Goal: Transaction & Acquisition: Obtain resource

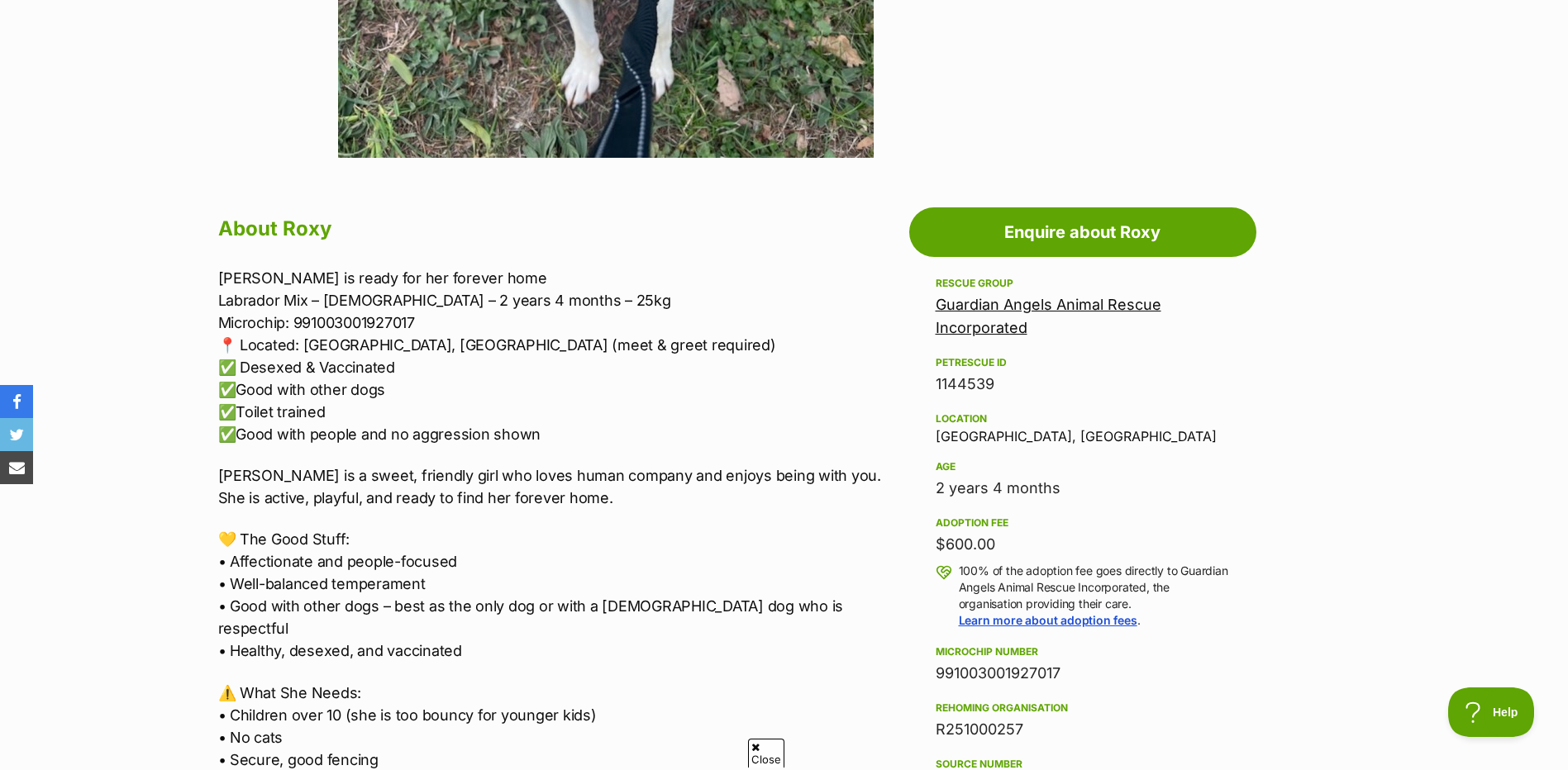
scroll to position [743, 0]
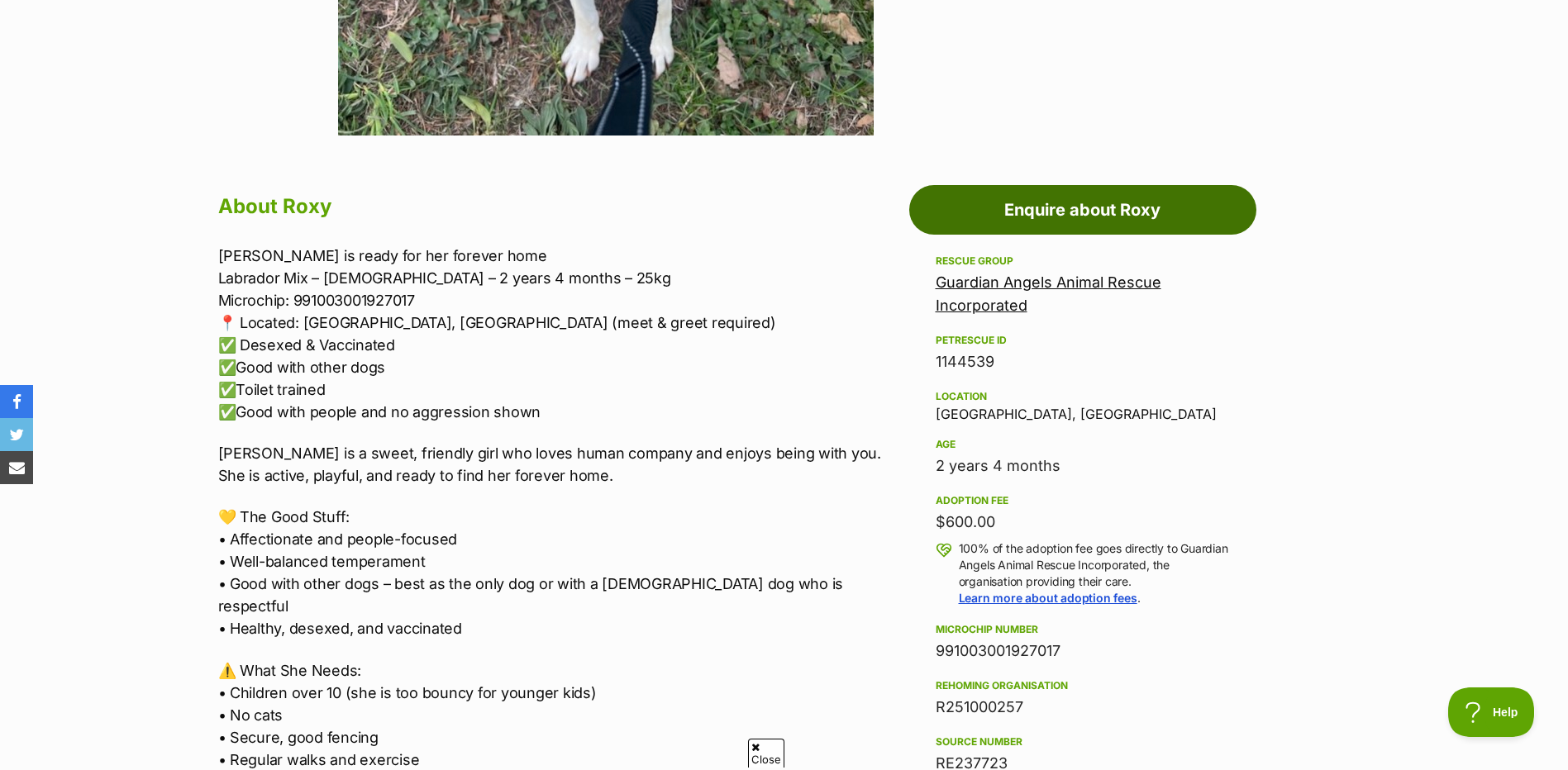
click at [1083, 225] on link "Enquire about Roxy" at bounding box center [1082, 209] width 347 height 50
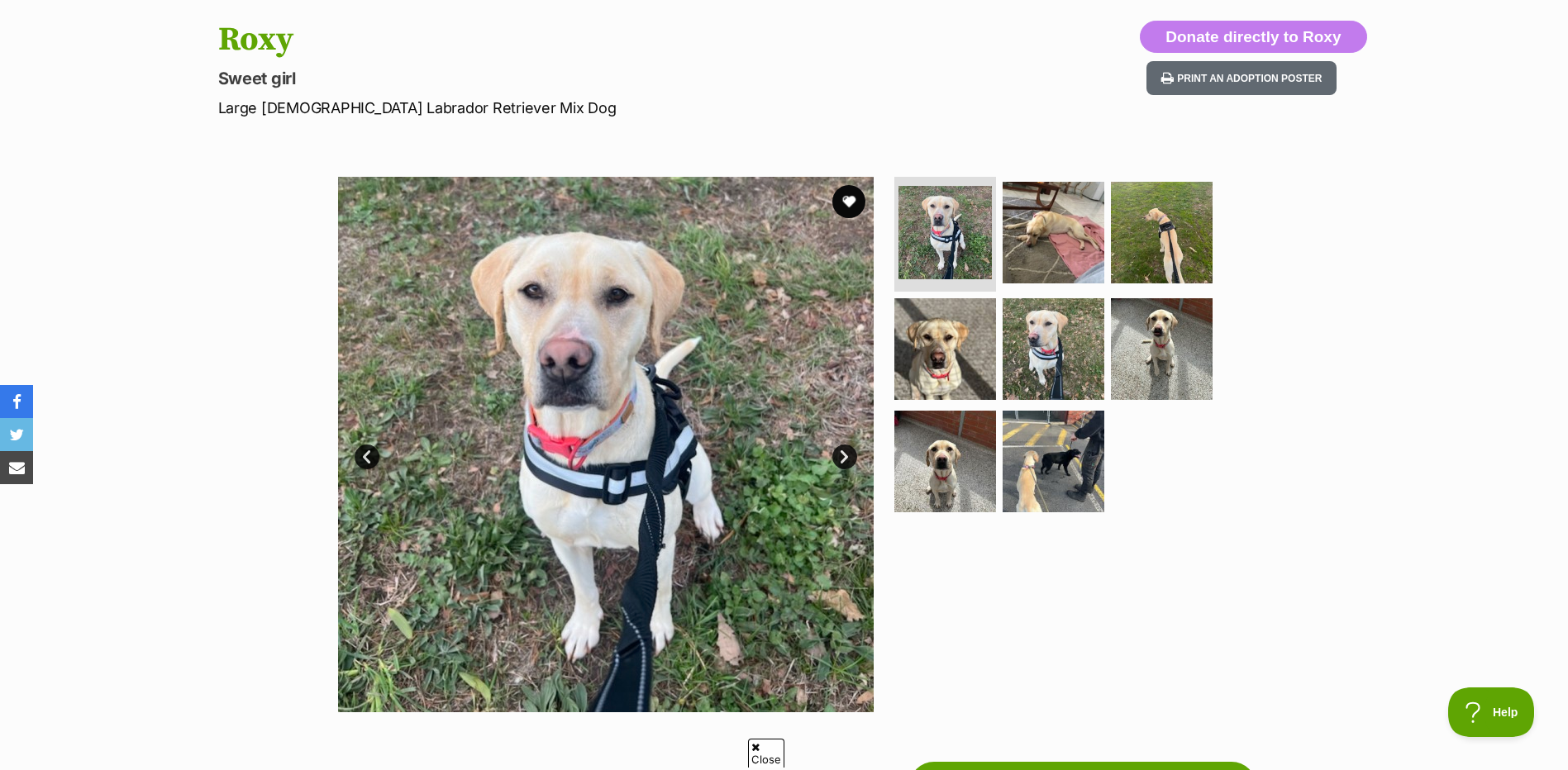
scroll to position [165, 0]
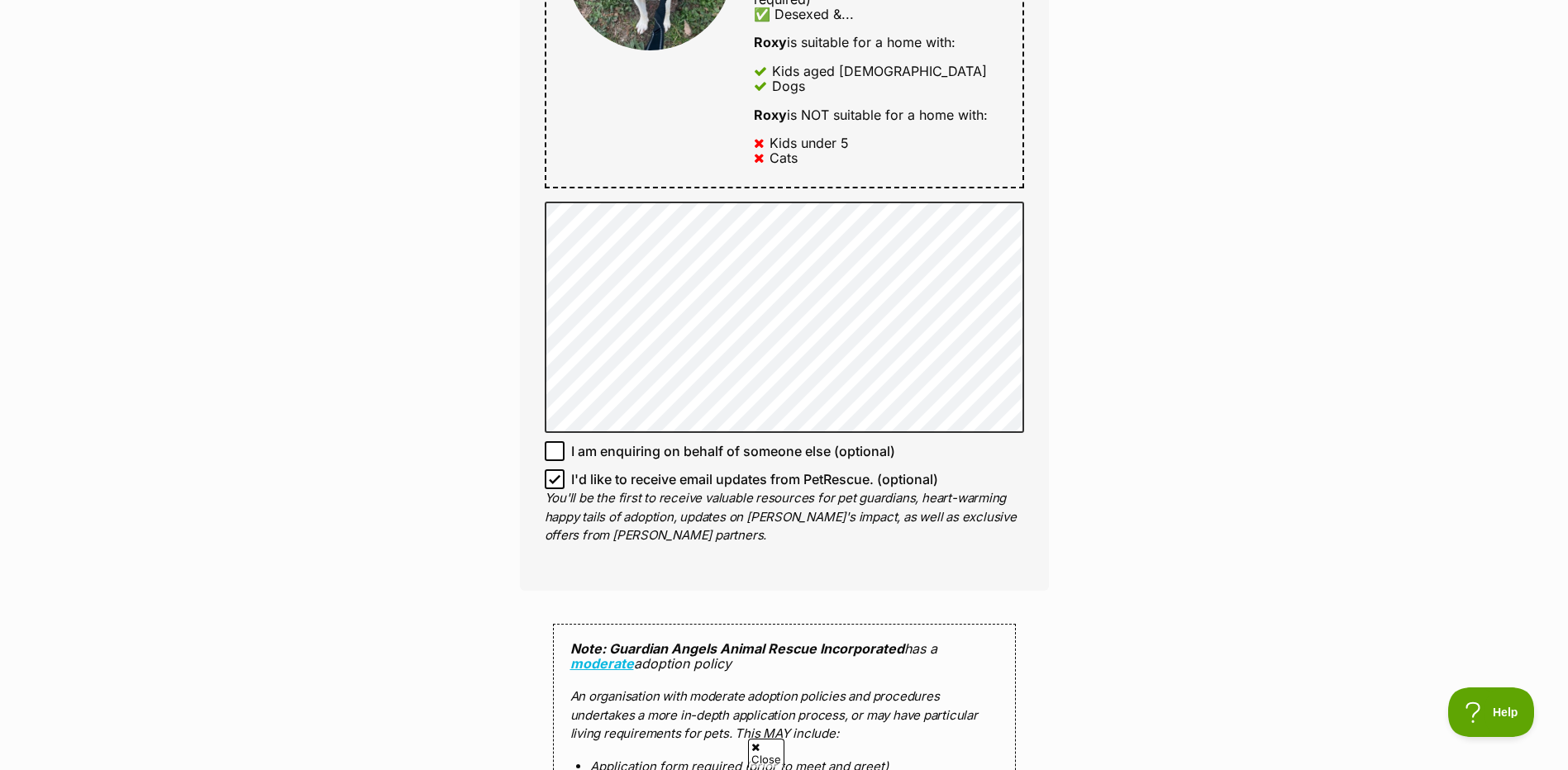
scroll to position [992, 0]
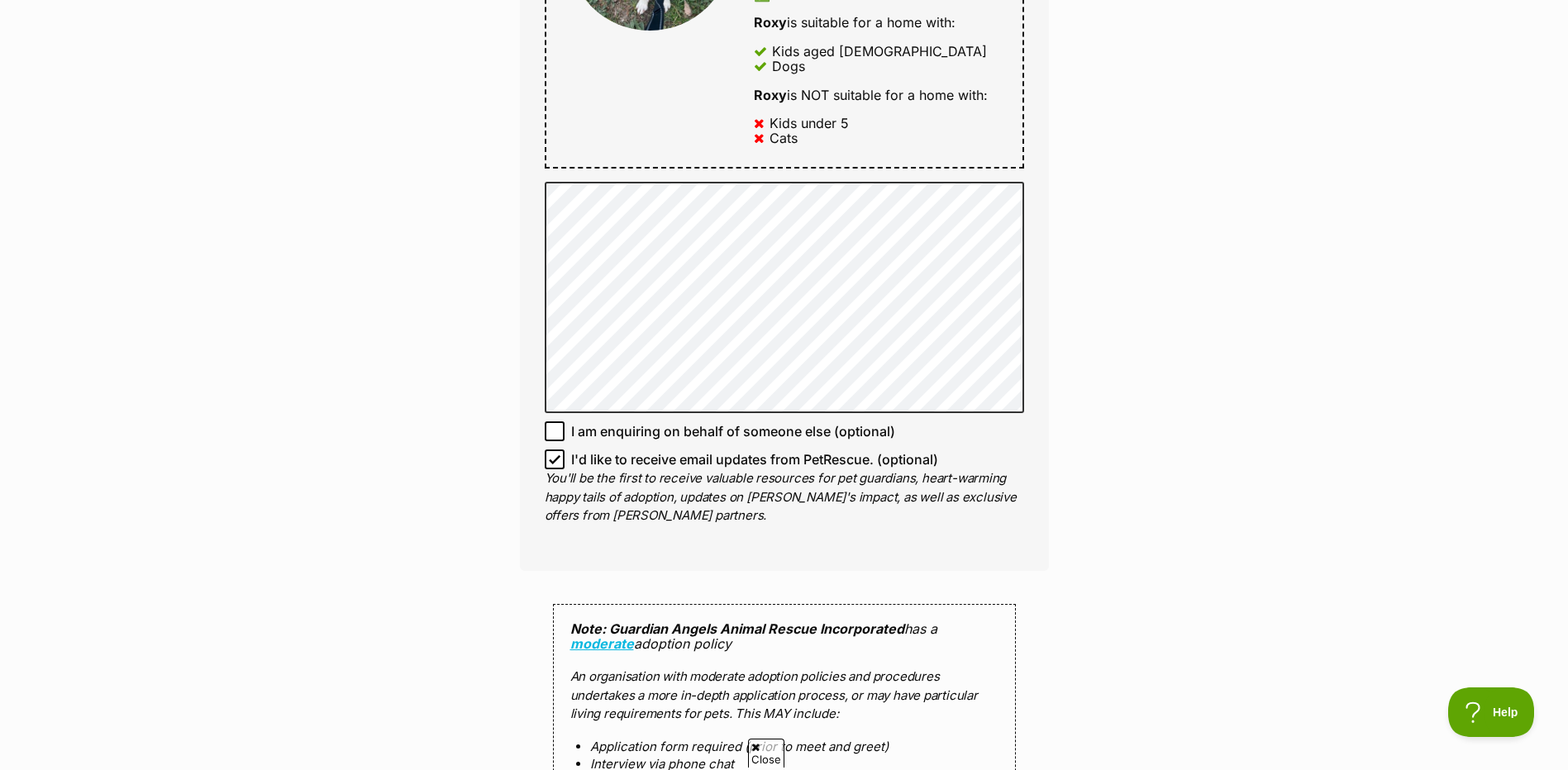
click at [558, 453] on icon at bounding box center [555, 459] width 11 height 11
click at [558, 450] on input "I'd like to receive email updates from PetRescue. (optional)" at bounding box center [554, 459] width 20 height 20
checkbox input "false"
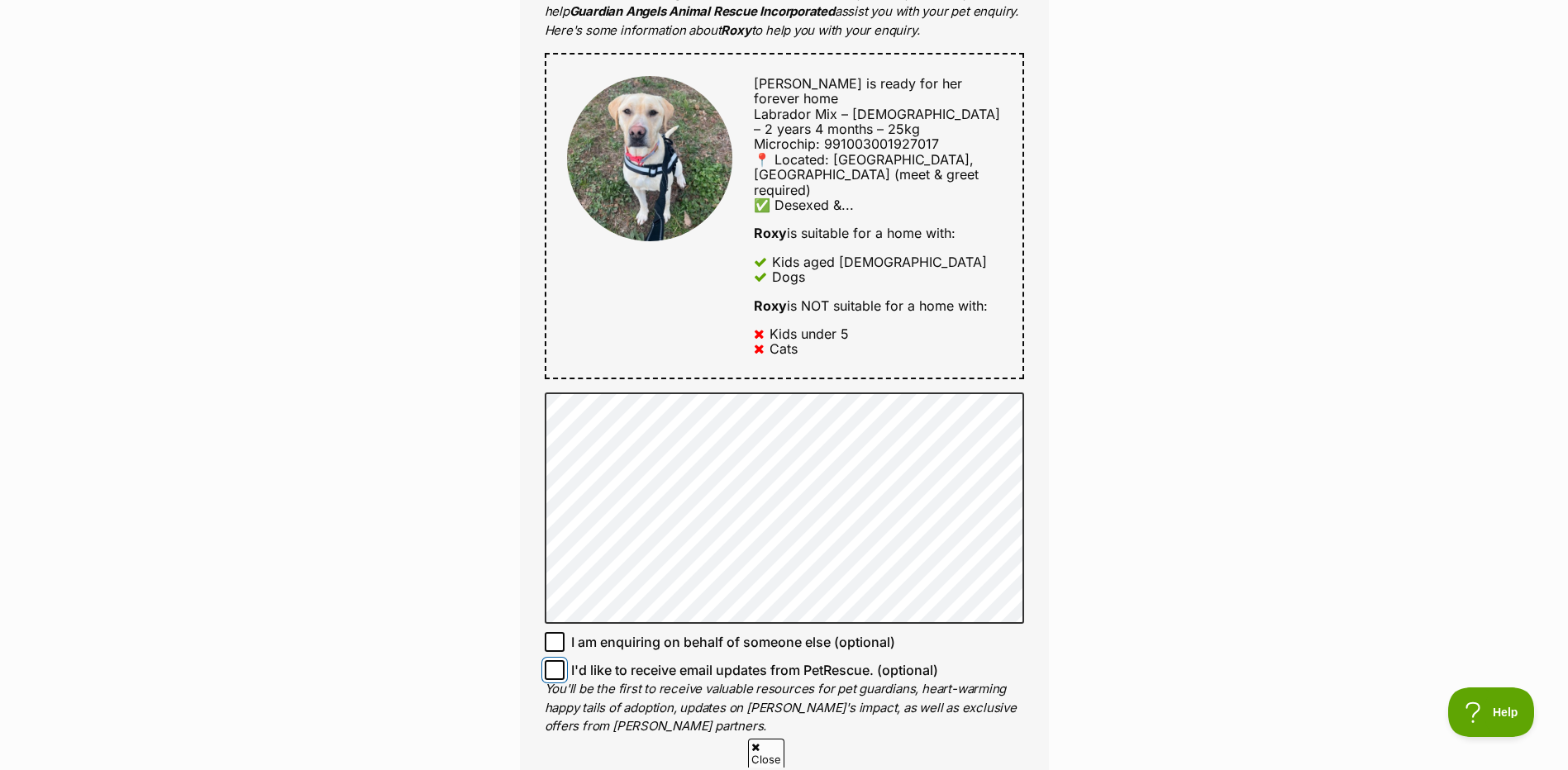
scroll to position [743, 0]
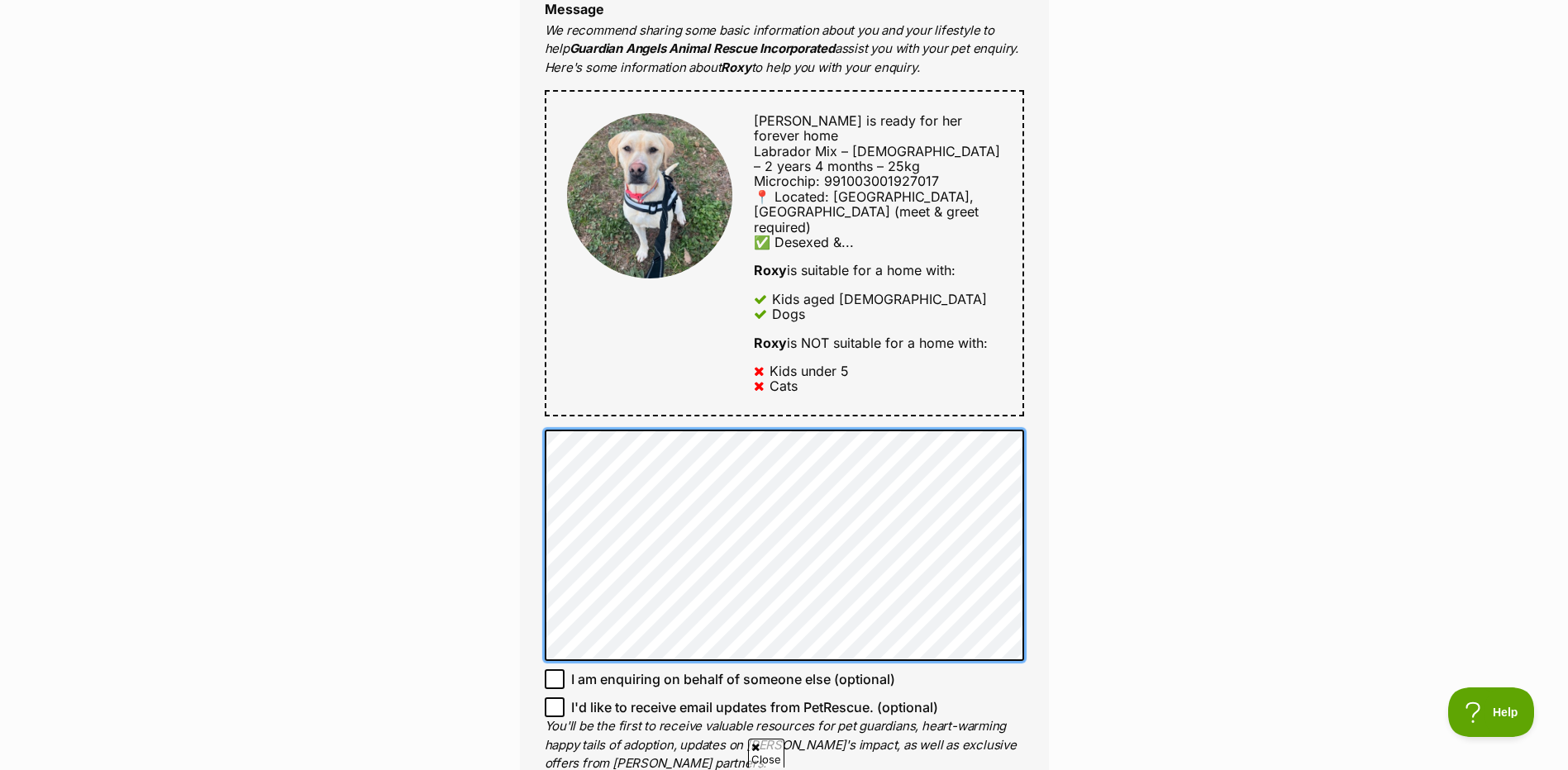
click at [537, 419] on div "Full name Samrat Guha Email We require this to be able to send you communicatio…" at bounding box center [784, 234] width 529 height 1168
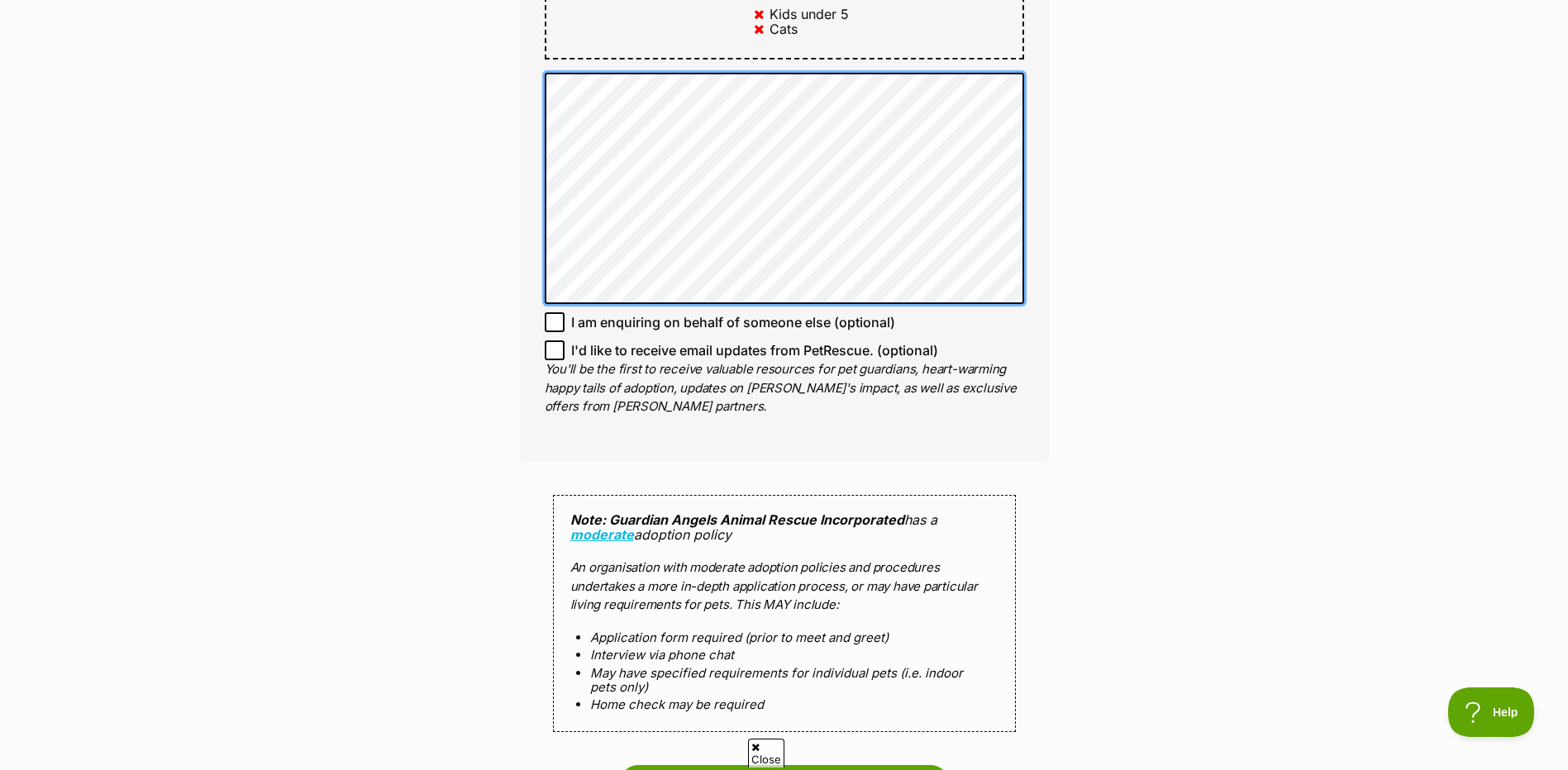
scroll to position [1404, 0]
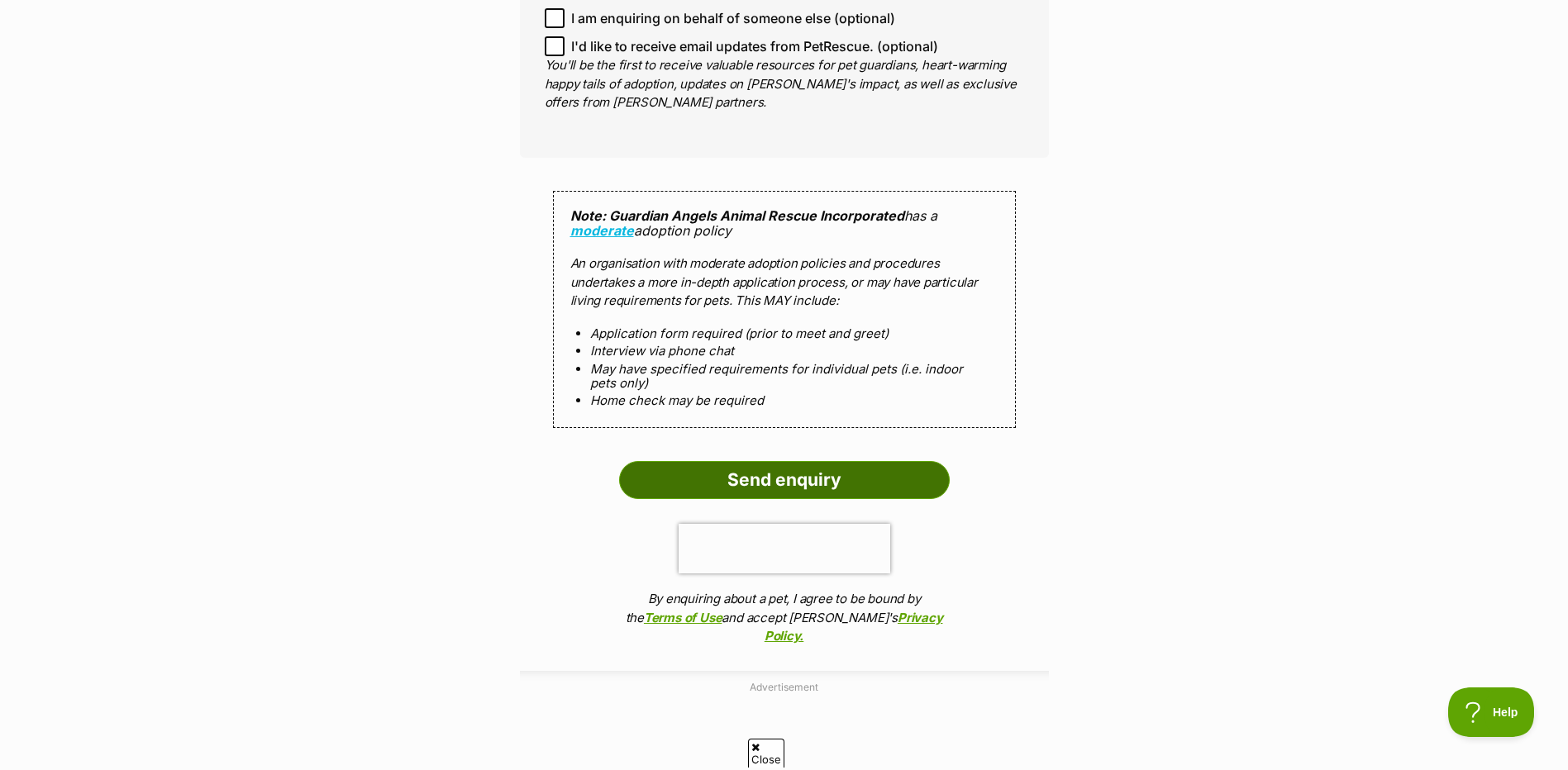
click at [780, 461] on input "Send enquiry" at bounding box center [784, 480] width 331 height 38
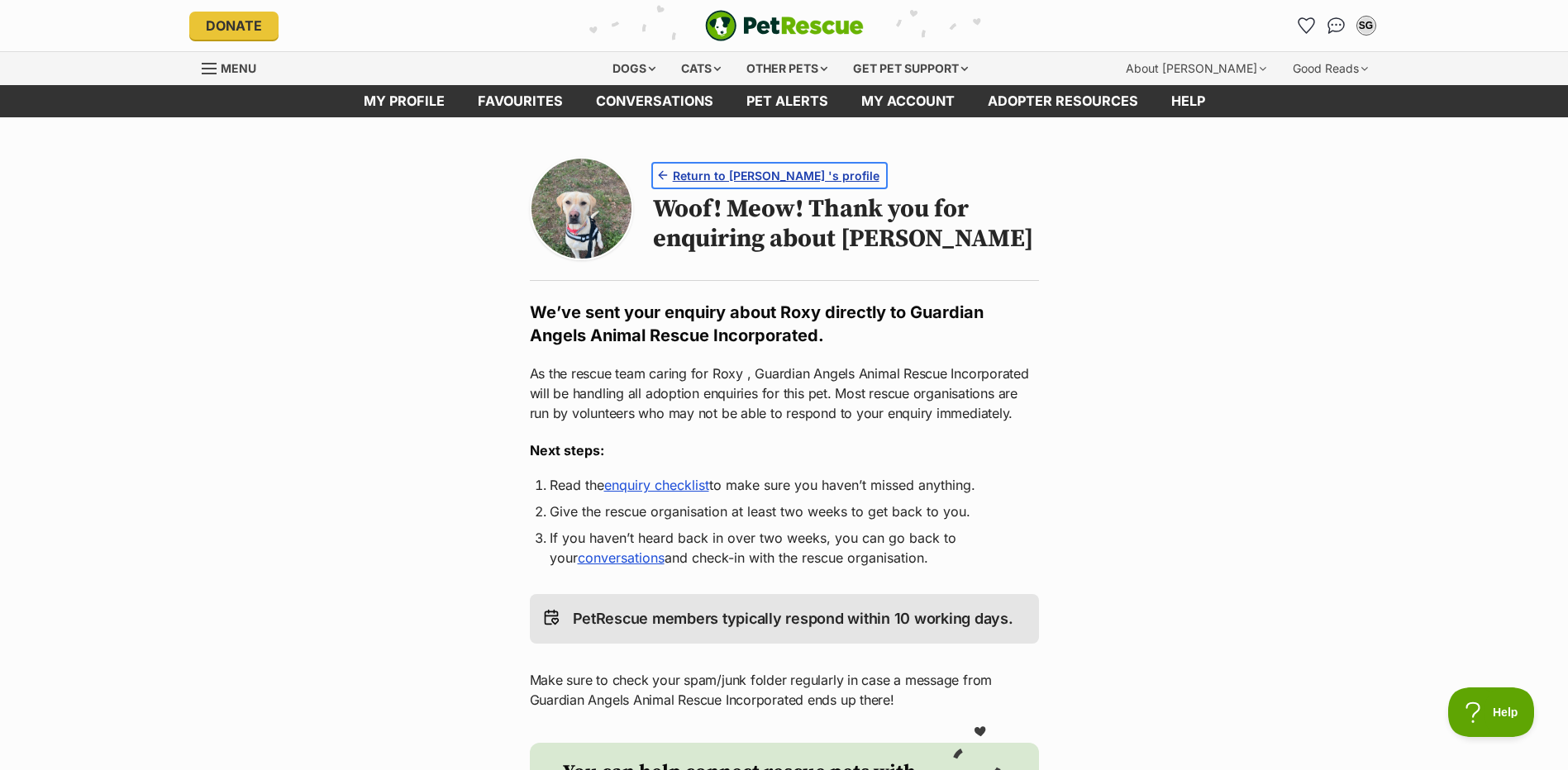
click at [709, 179] on span "Return to Roxy 's profile" at bounding box center [776, 175] width 207 height 17
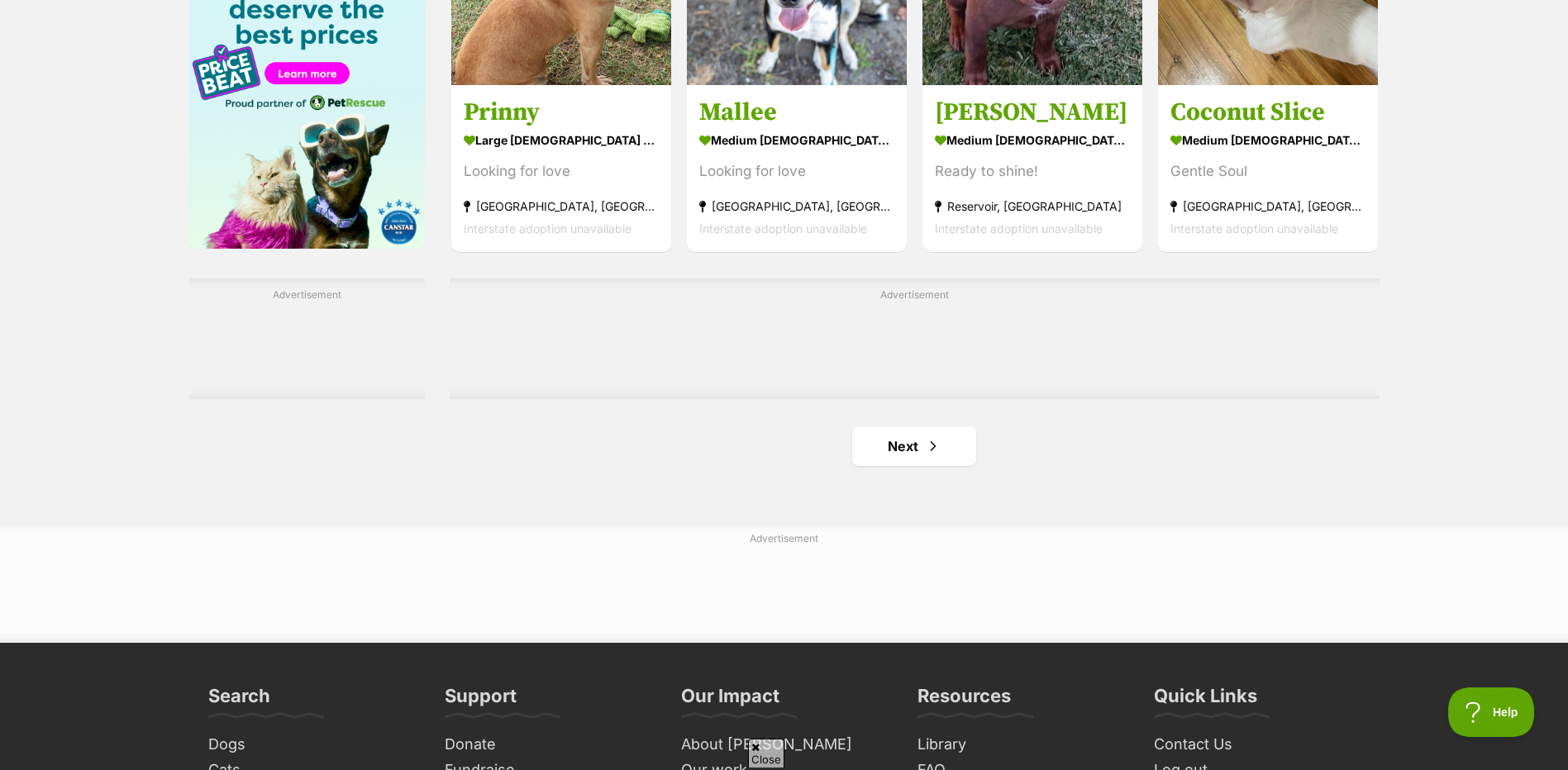
scroll to position [2644, 0]
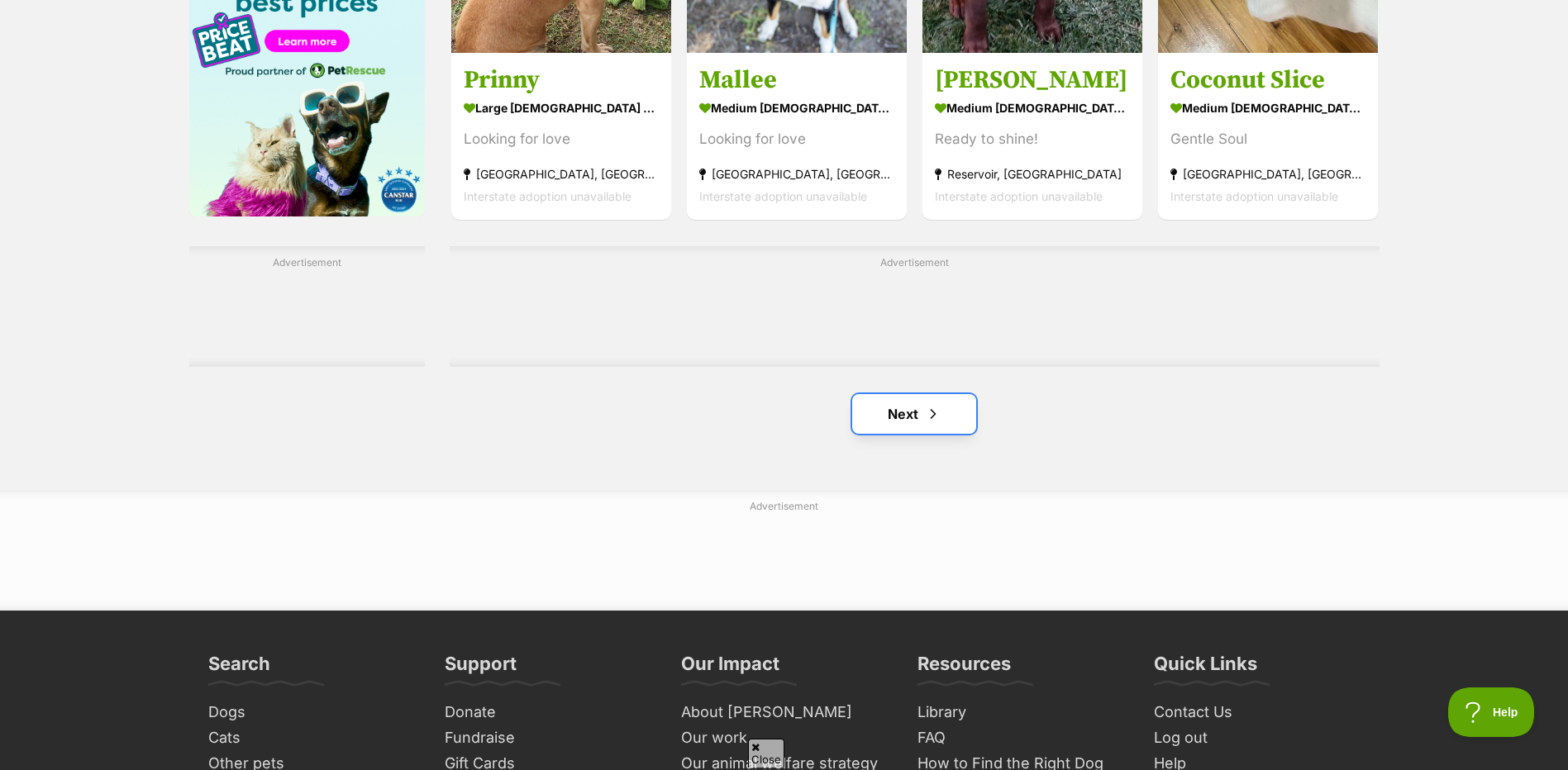
click at [876, 409] on link "Next" at bounding box center [915, 413] width 124 height 39
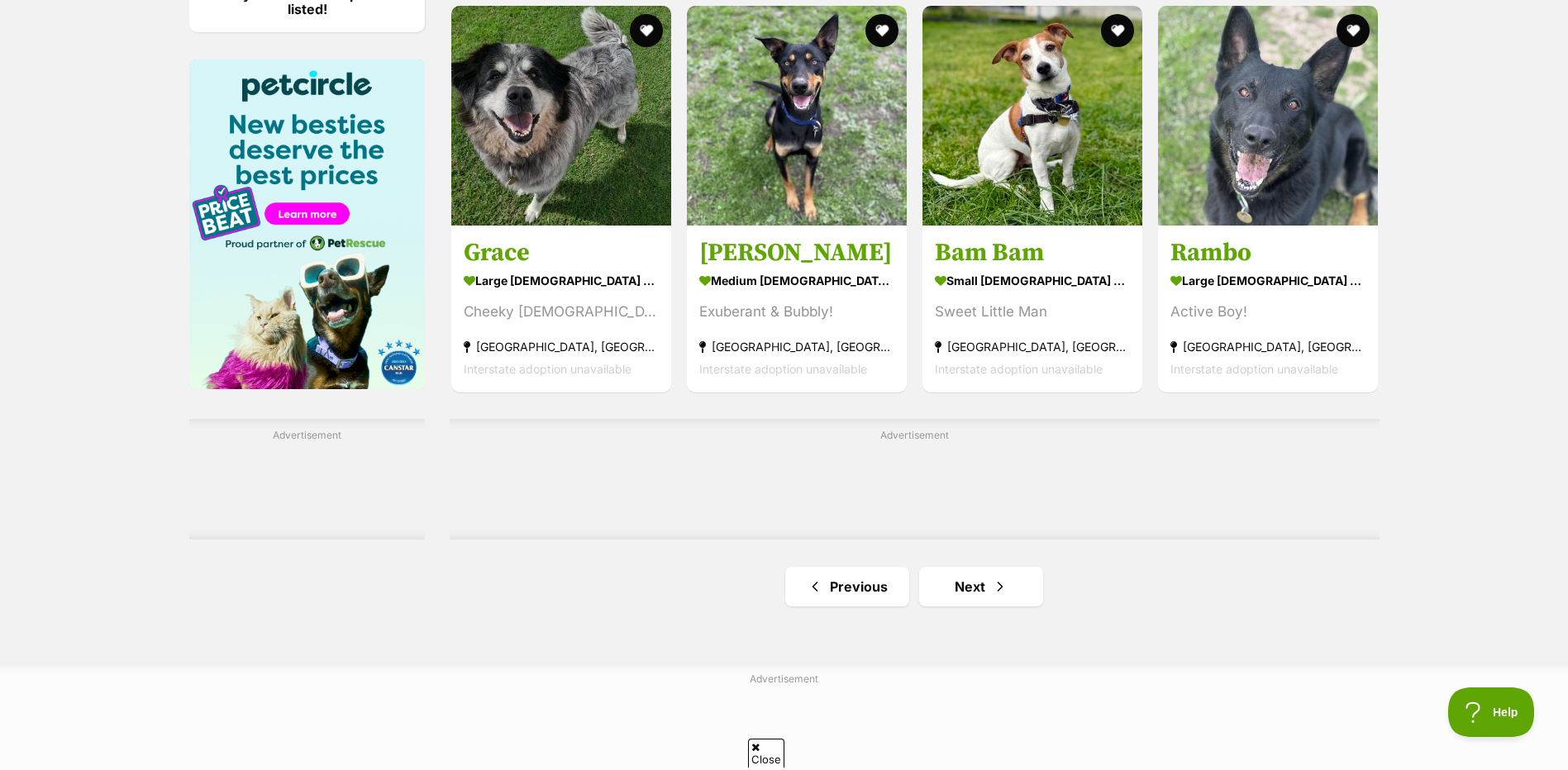
scroll to position [2478, 0]
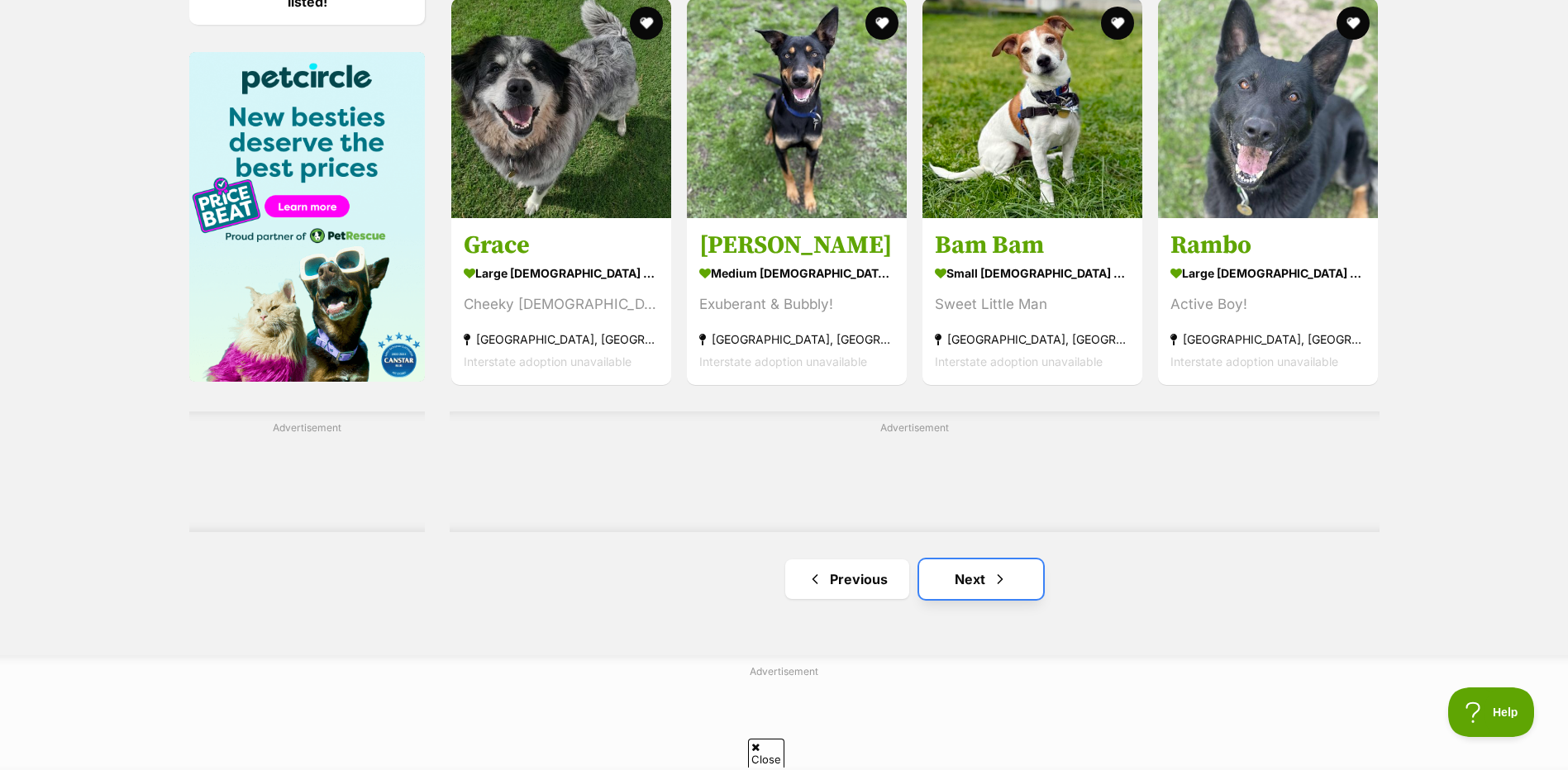
click at [963, 590] on link "Next" at bounding box center [982, 579] width 124 height 39
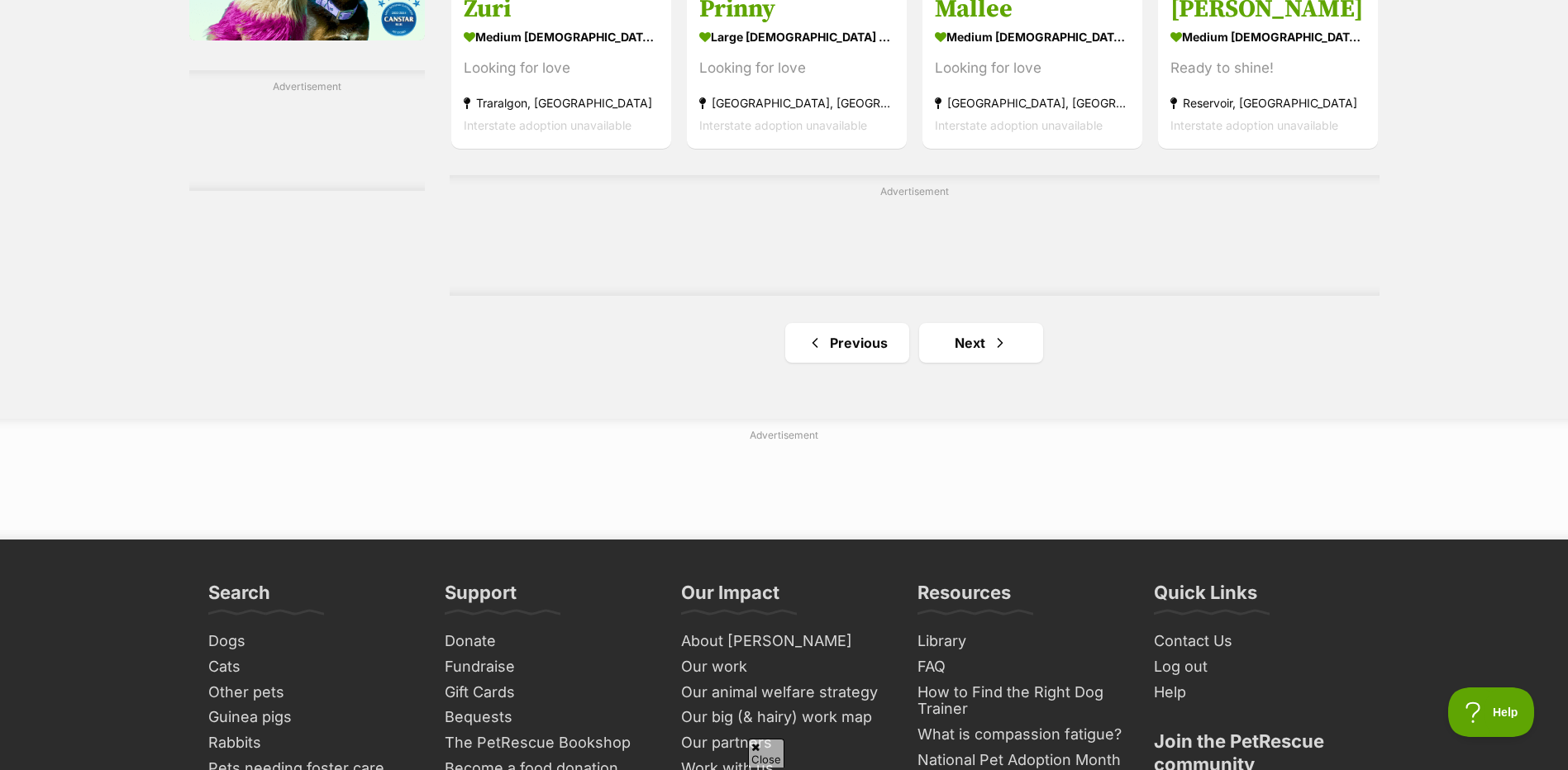
scroll to position [2892, 0]
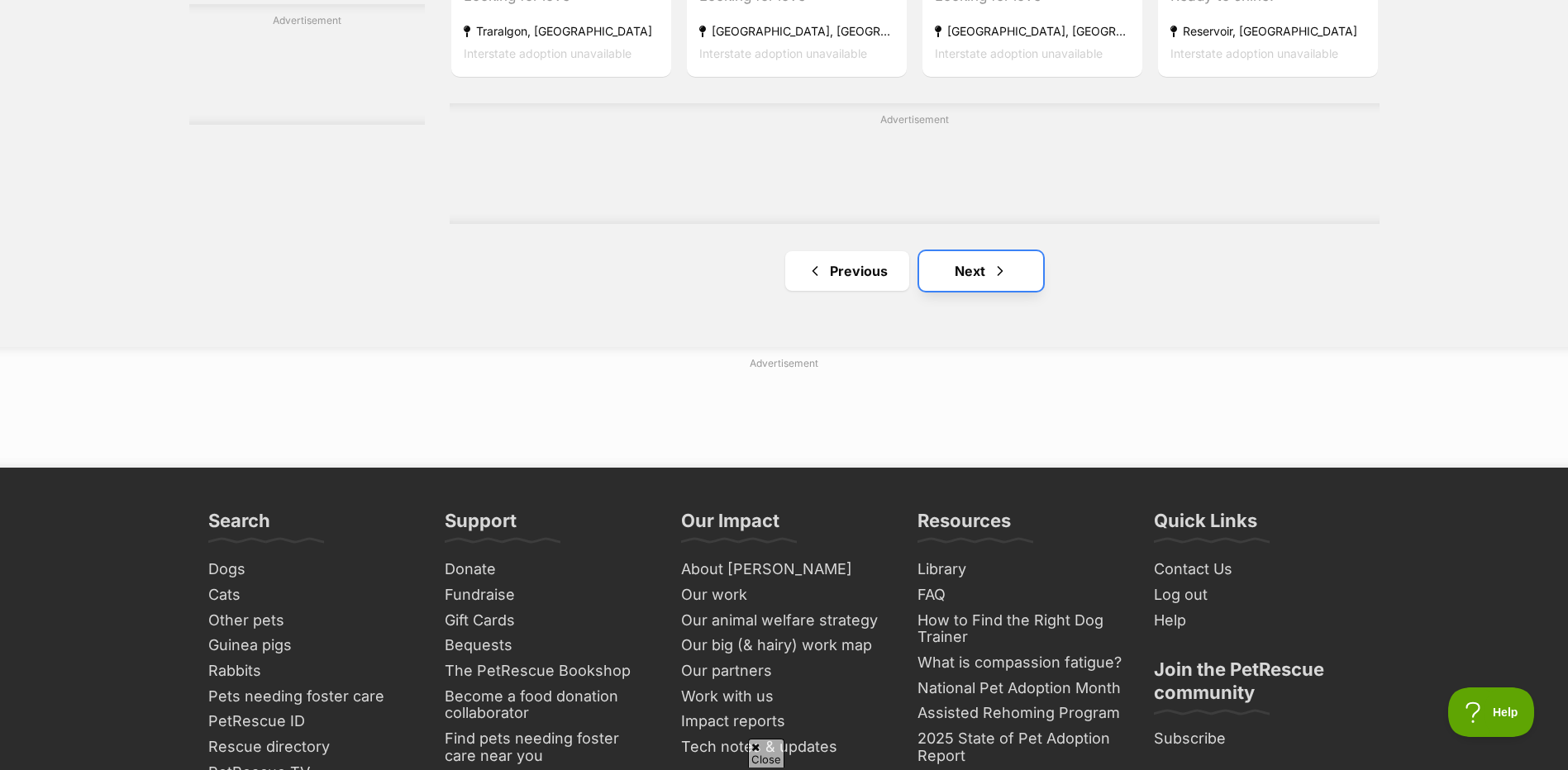
click at [950, 273] on link "Next" at bounding box center [982, 271] width 124 height 39
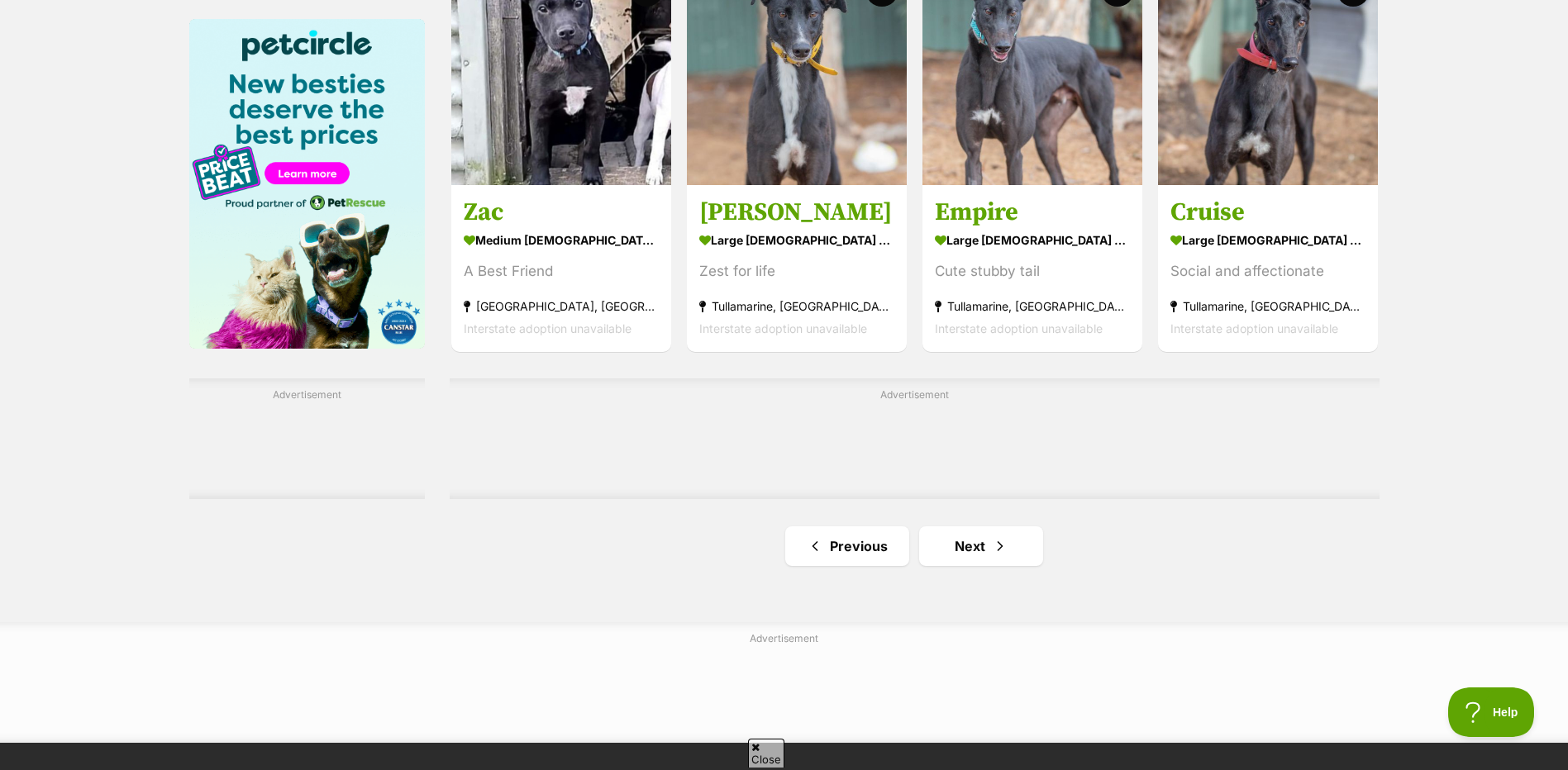
scroll to position [2562, 0]
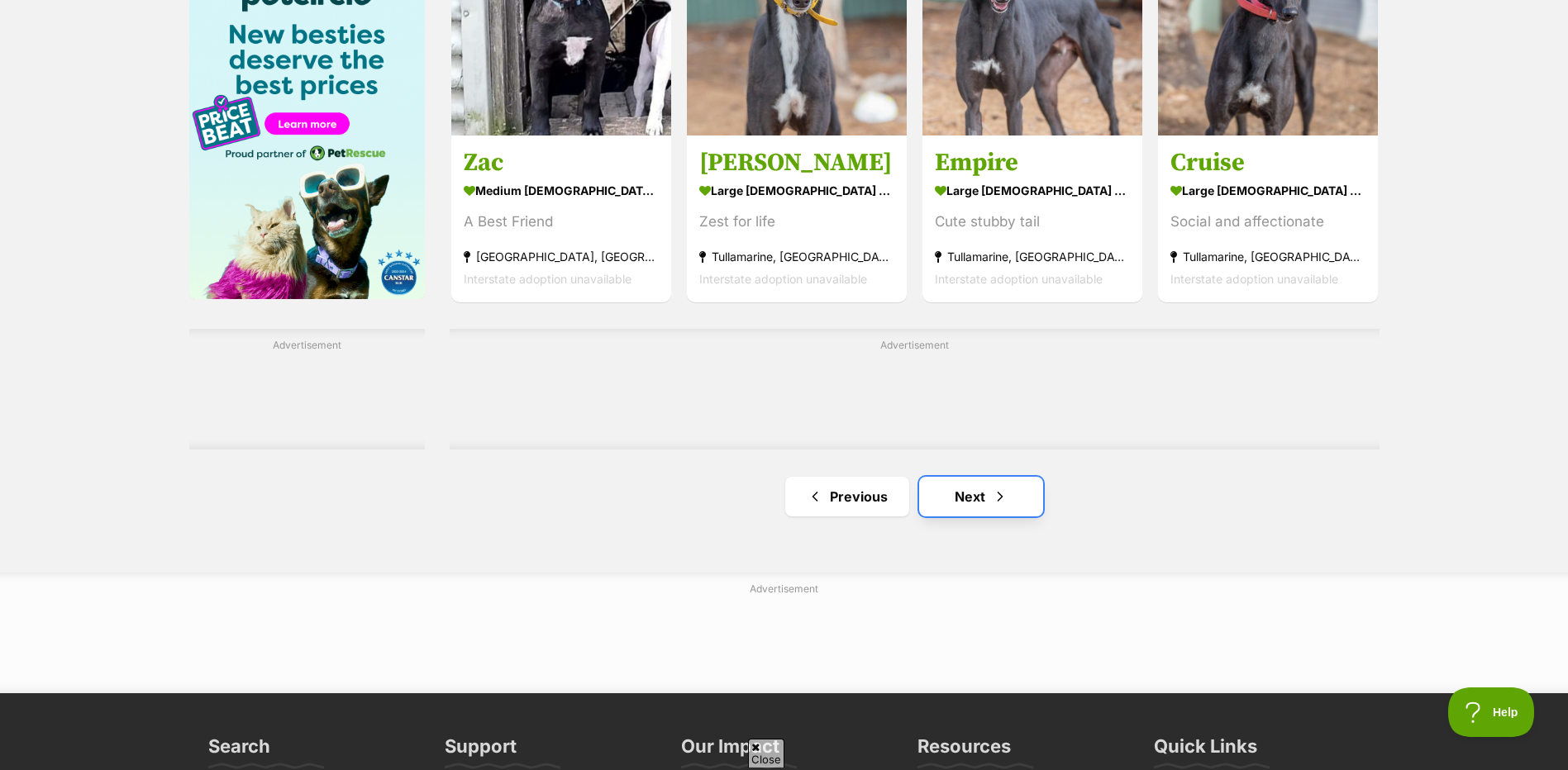
click at [1031, 497] on link "Next" at bounding box center [982, 495] width 124 height 39
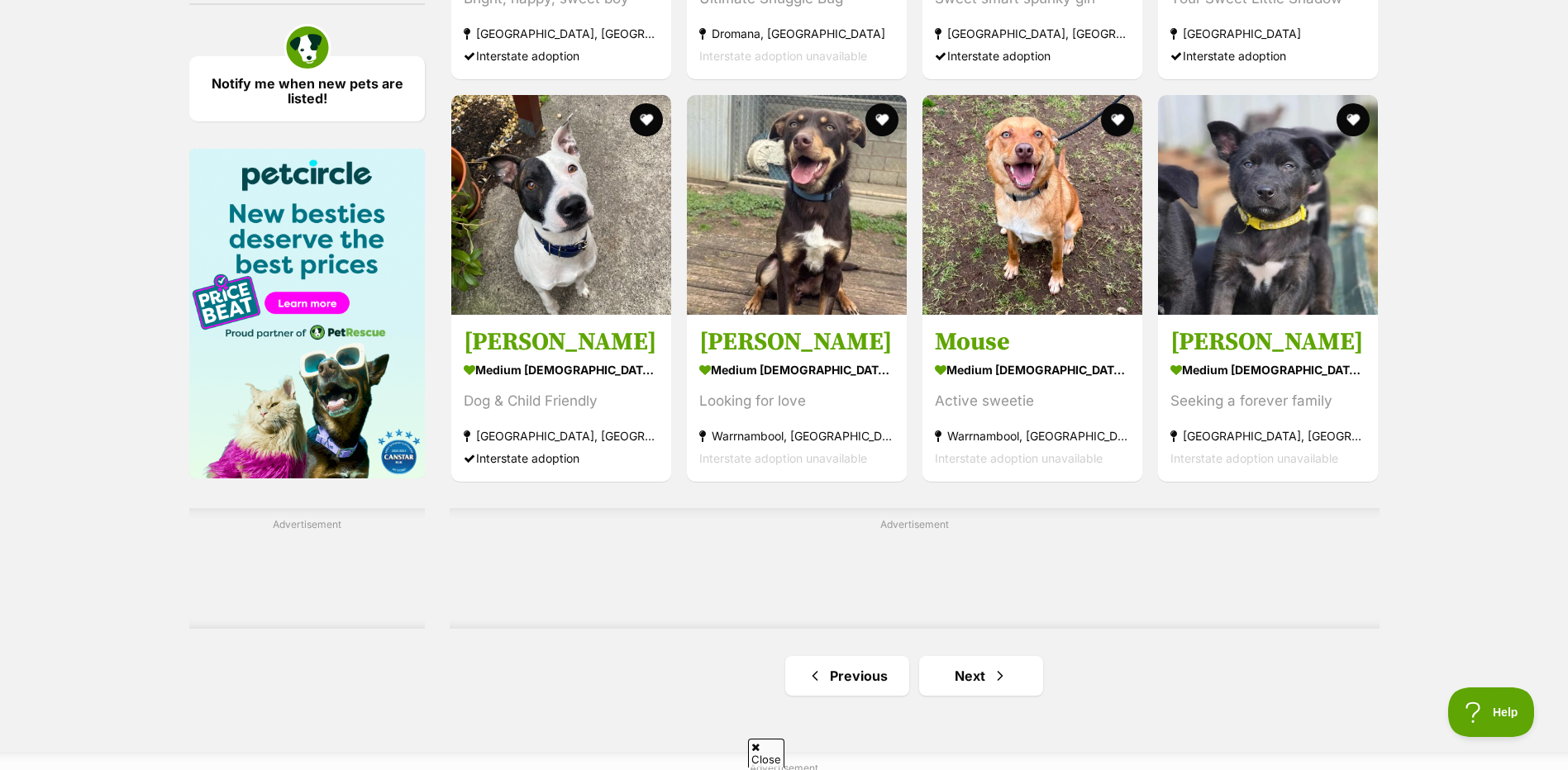
scroll to position [2478, 0]
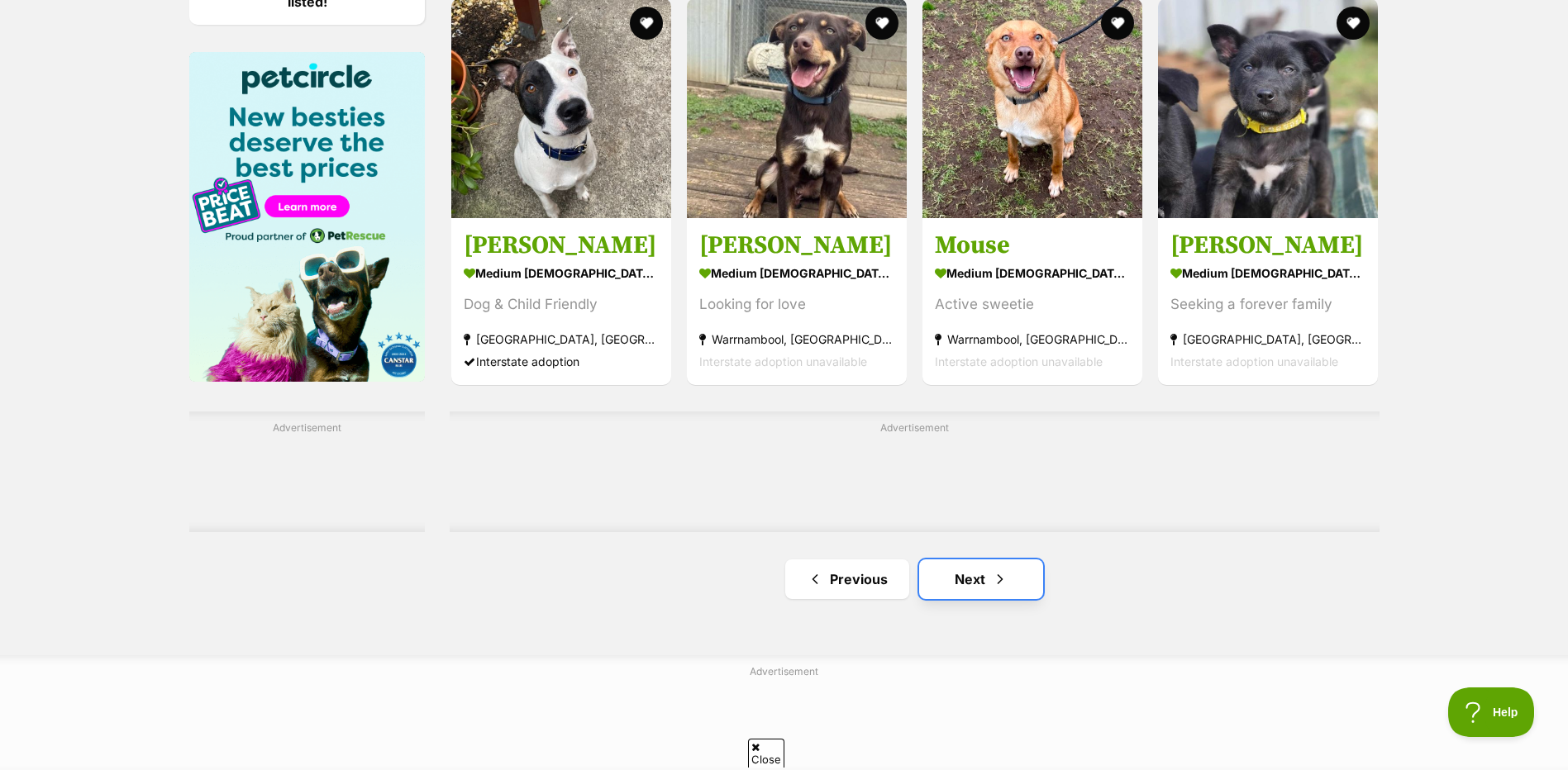
click at [998, 583] on span "Next page" at bounding box center [1000, 579] width 16 height 20
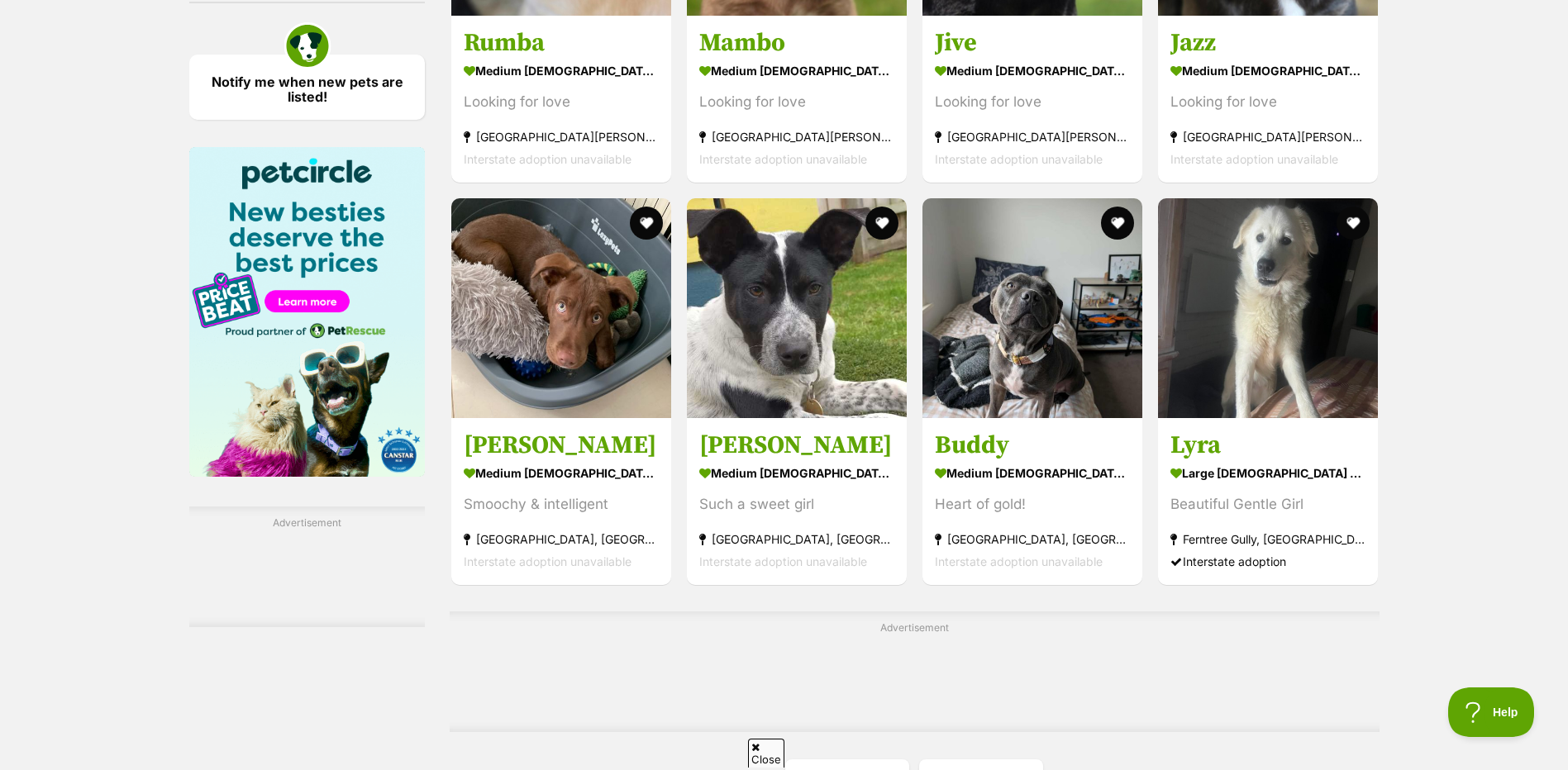
scroll to position [2562, 0]
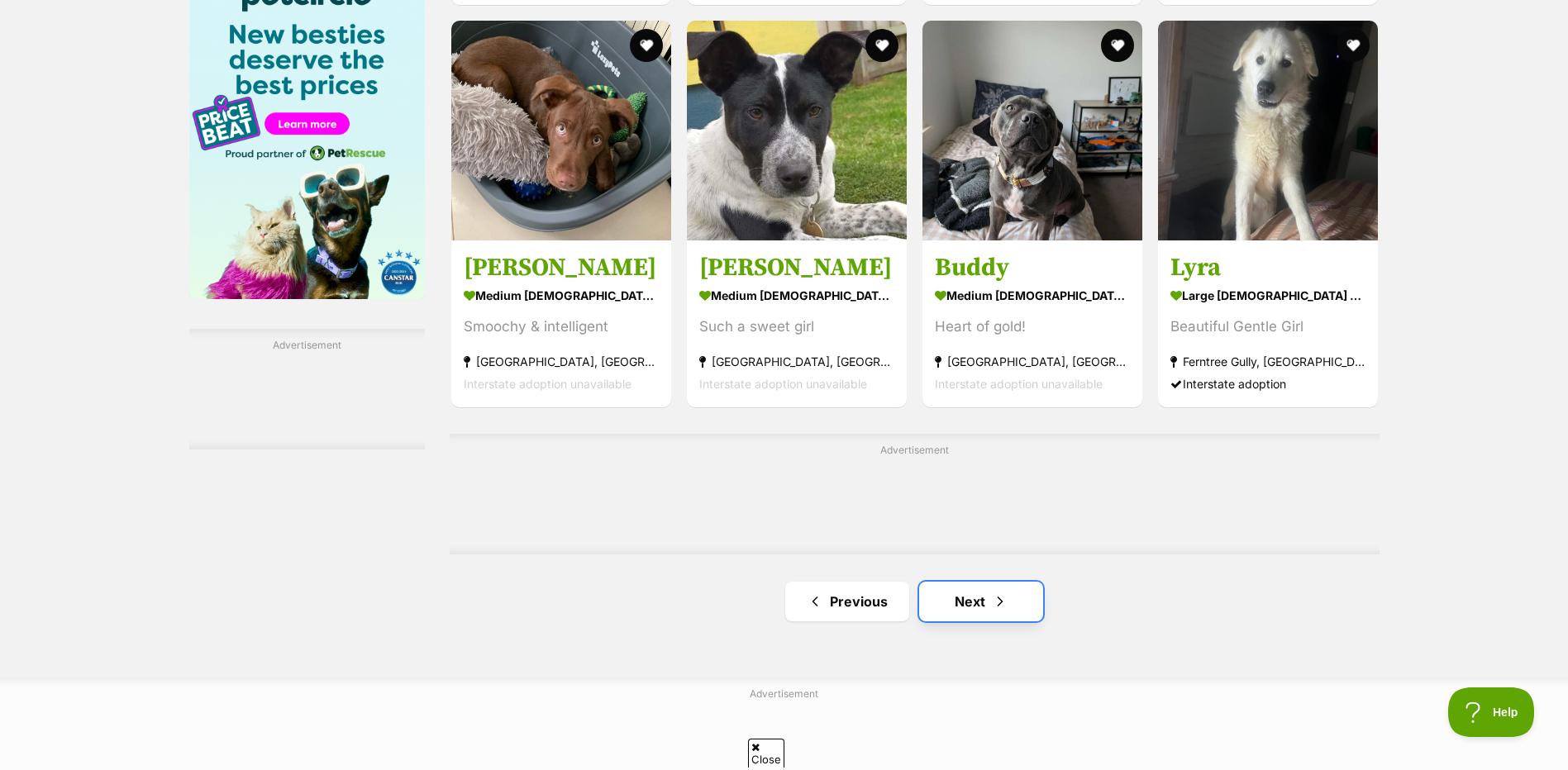
click at [1004, 603] on span "Next page" at bounding box center [1000, 601] width 16 height 20
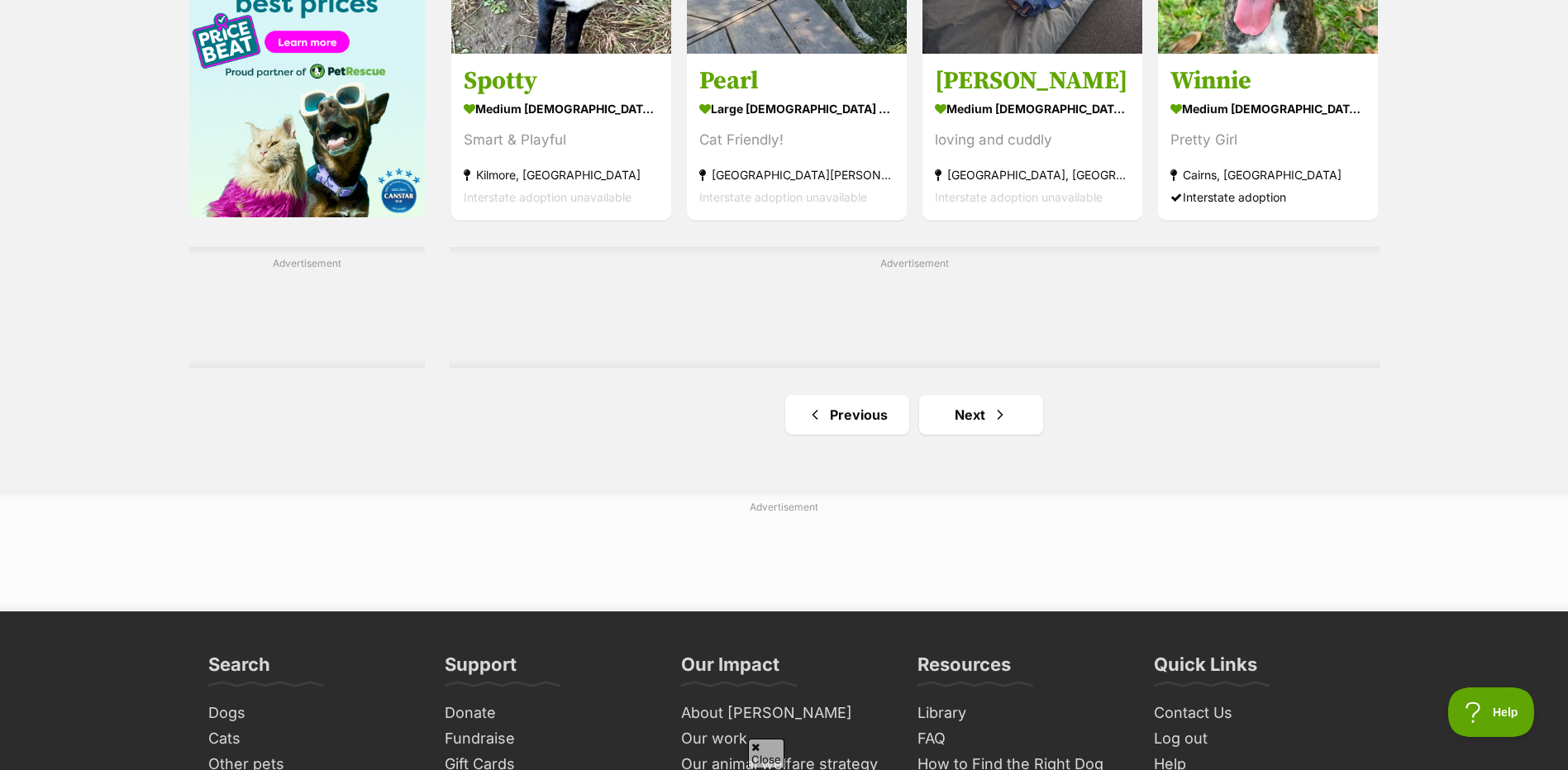
scroll to position [2644, 0]
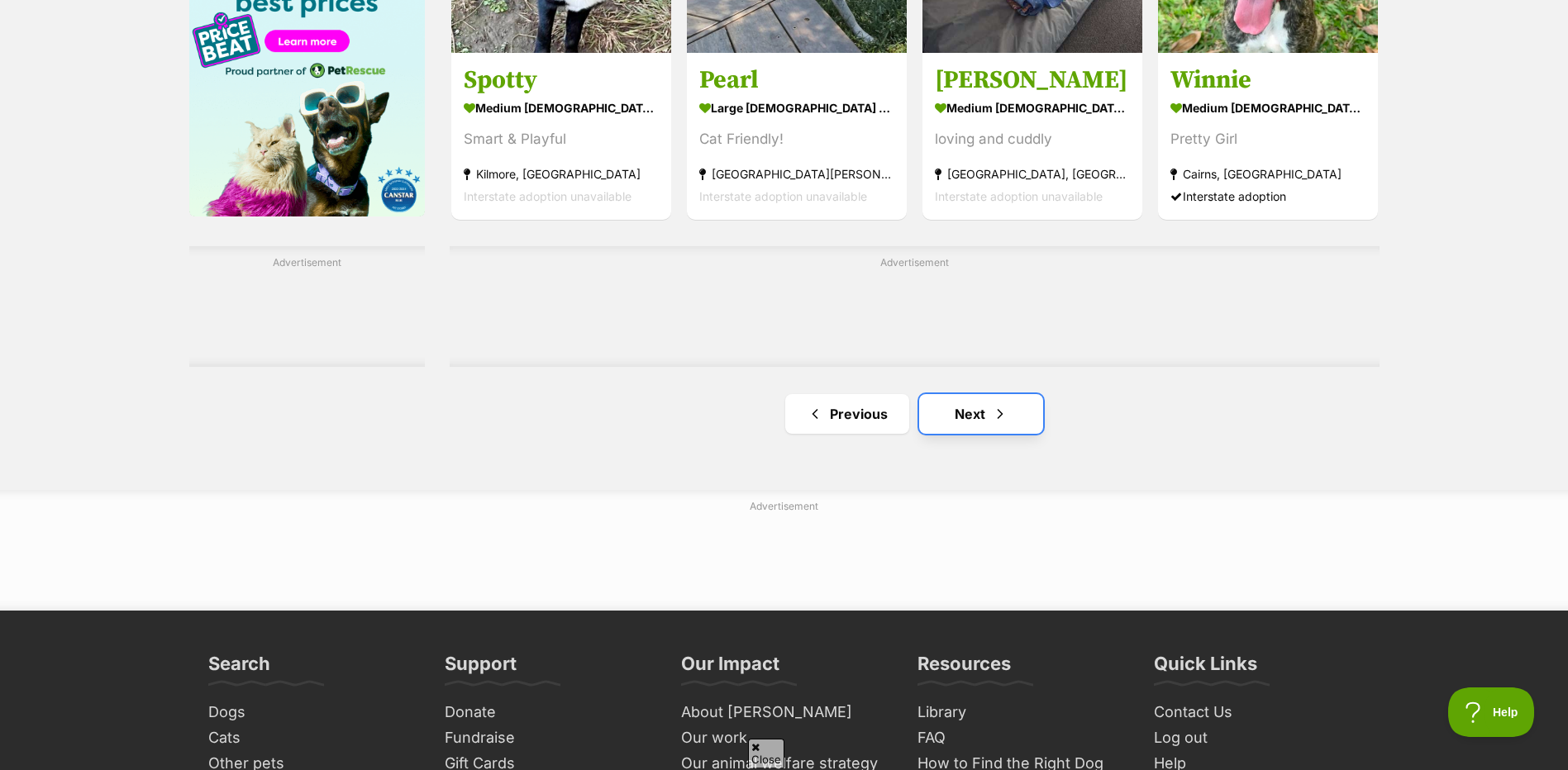
click at [947, 416] on link "Next" at bounding box center [982, 413] width 124 height 39
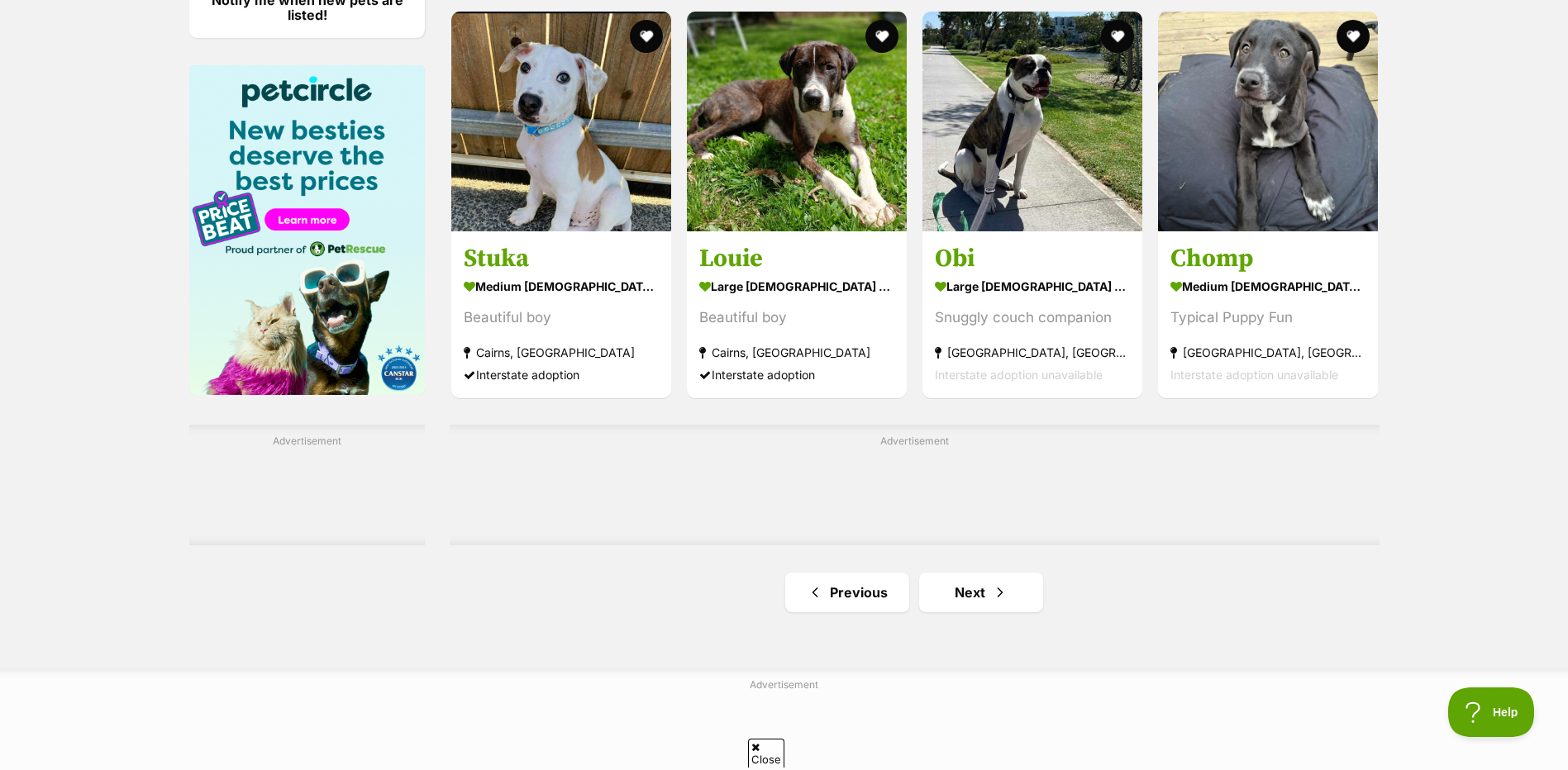
scroll to position [2562, 0]
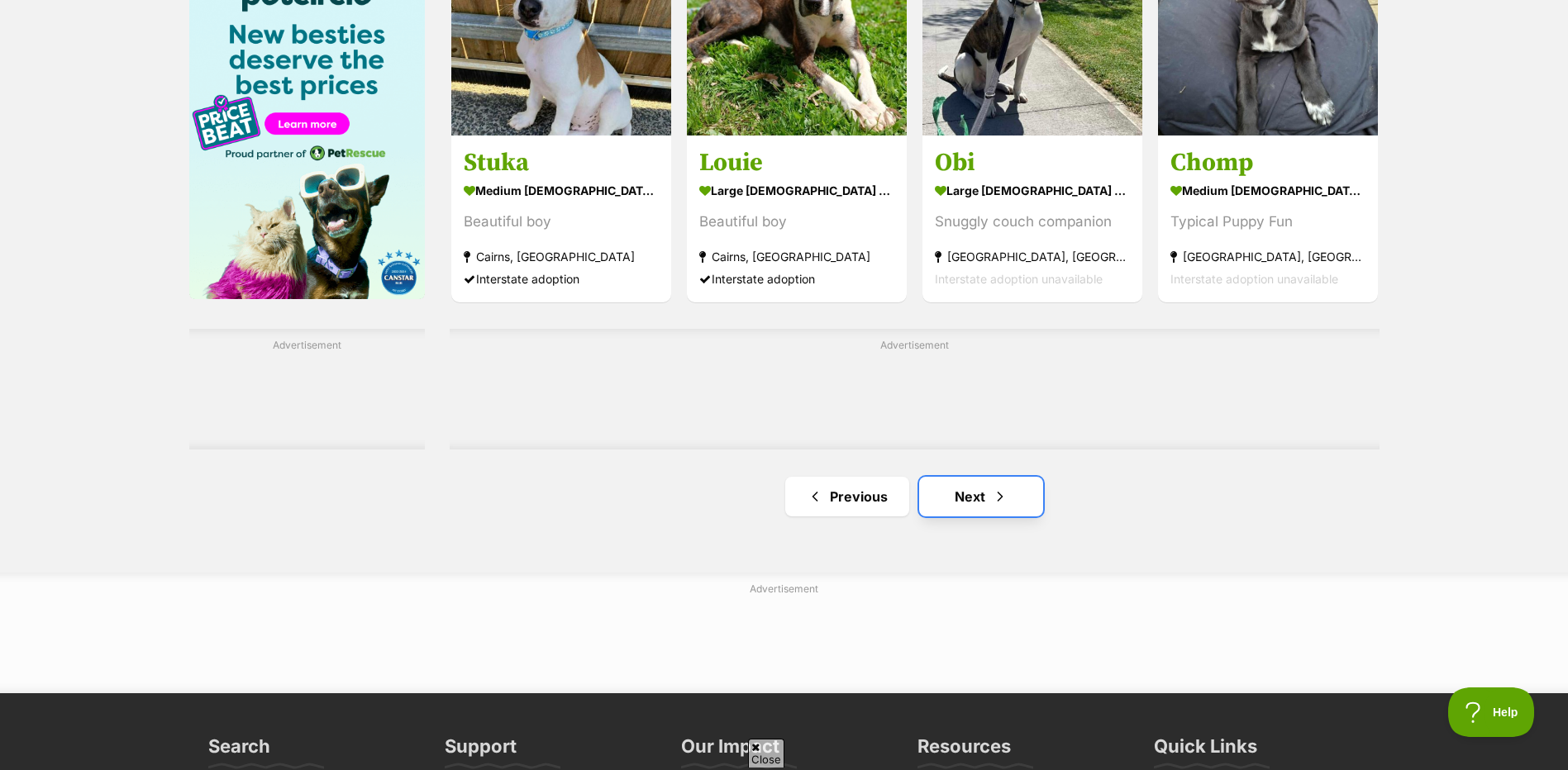
click at [949, 505] on link "Next" at bounding box center [982, 495] width 124 height 39
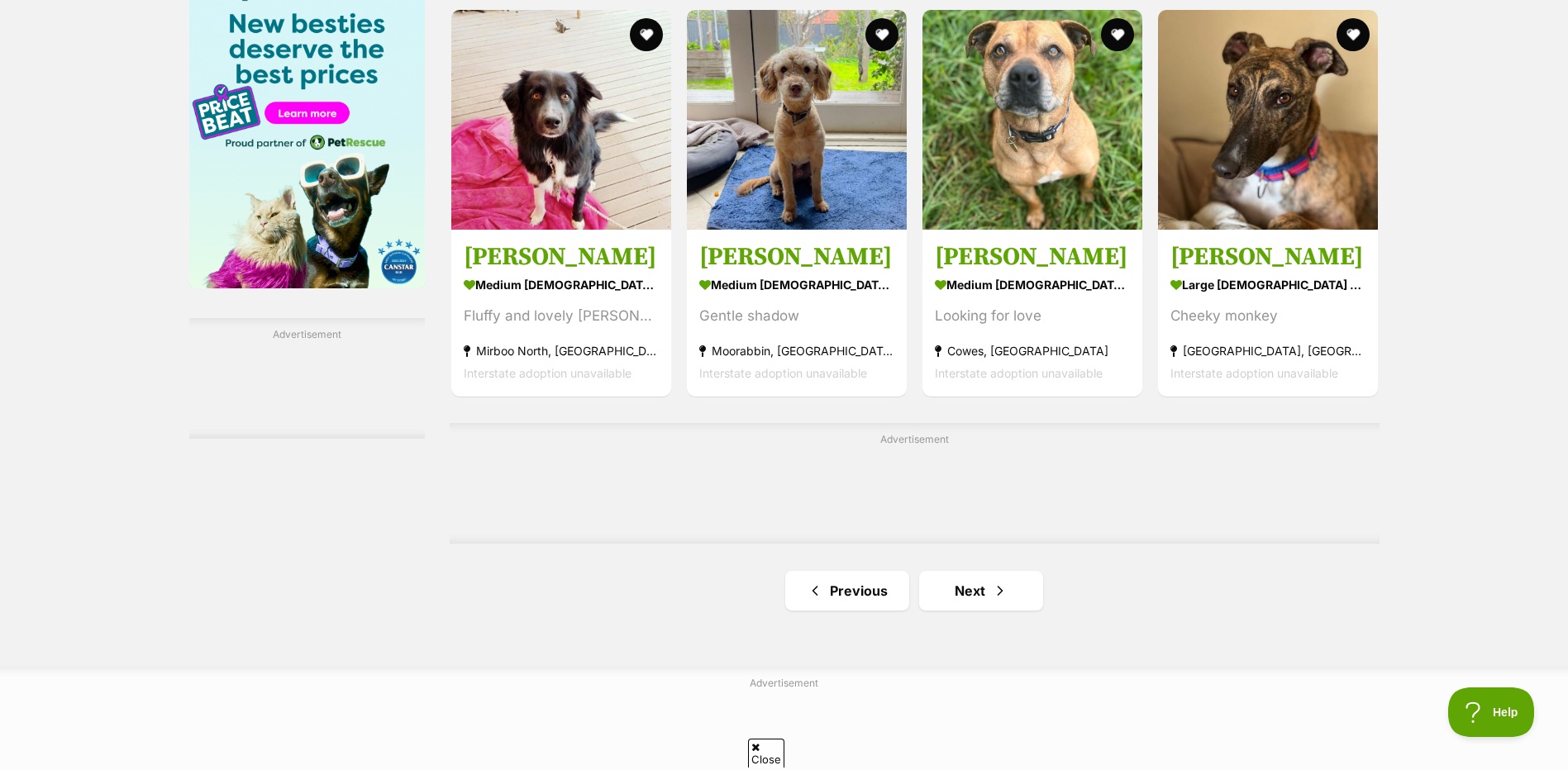
scroll to position [2727, 0]
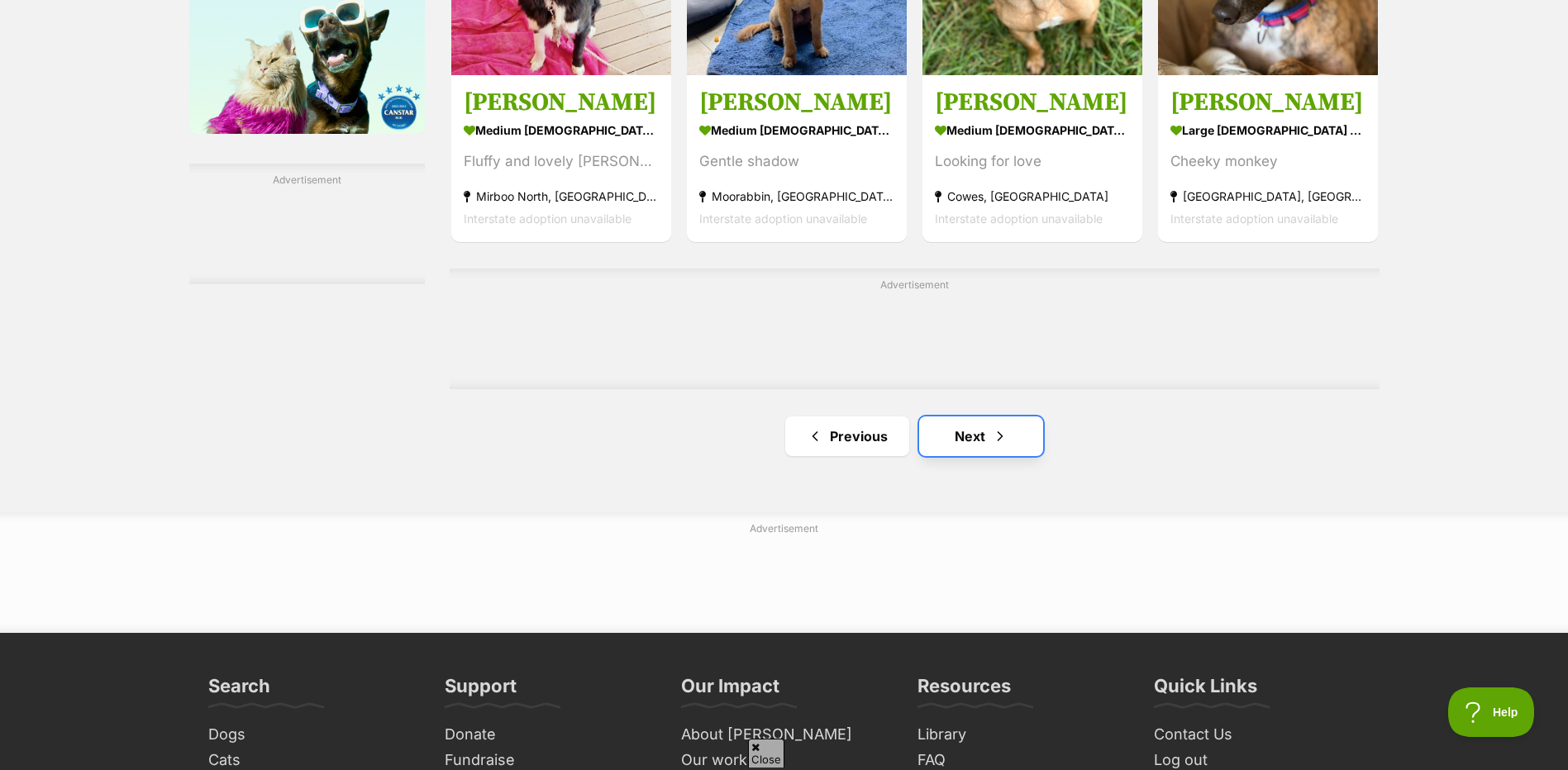
click at [976, 444] on link "Next" at bounding box center [982, 435] width 124 height 39
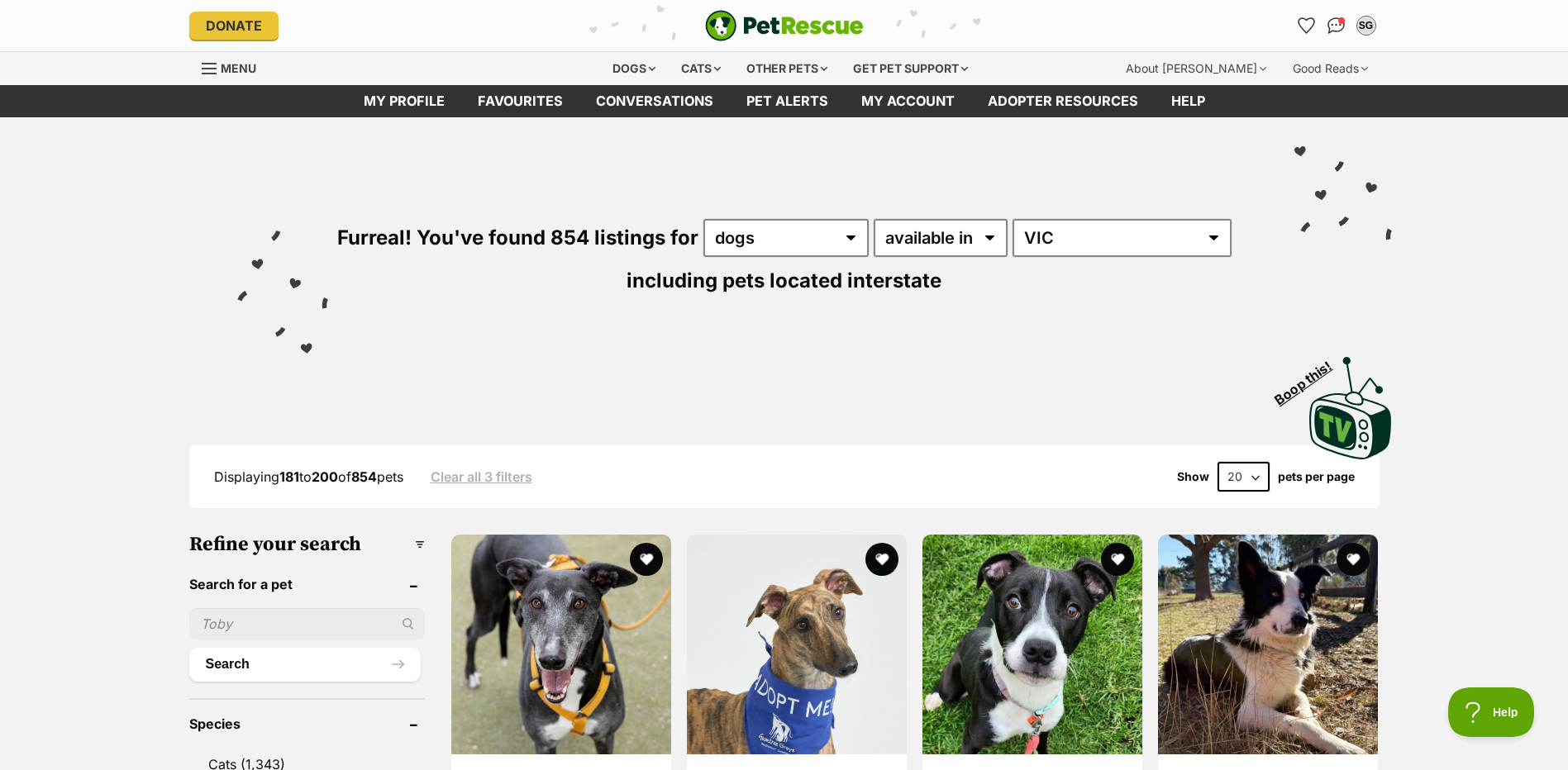
click at [1254, 478] on select "20 40 60" at bounding box center [1243, 476] width 52 height 30
select select "60"
click at [1217, 462] on select "20 40 60" at bounding box center [1243, 476] width 52 height 30
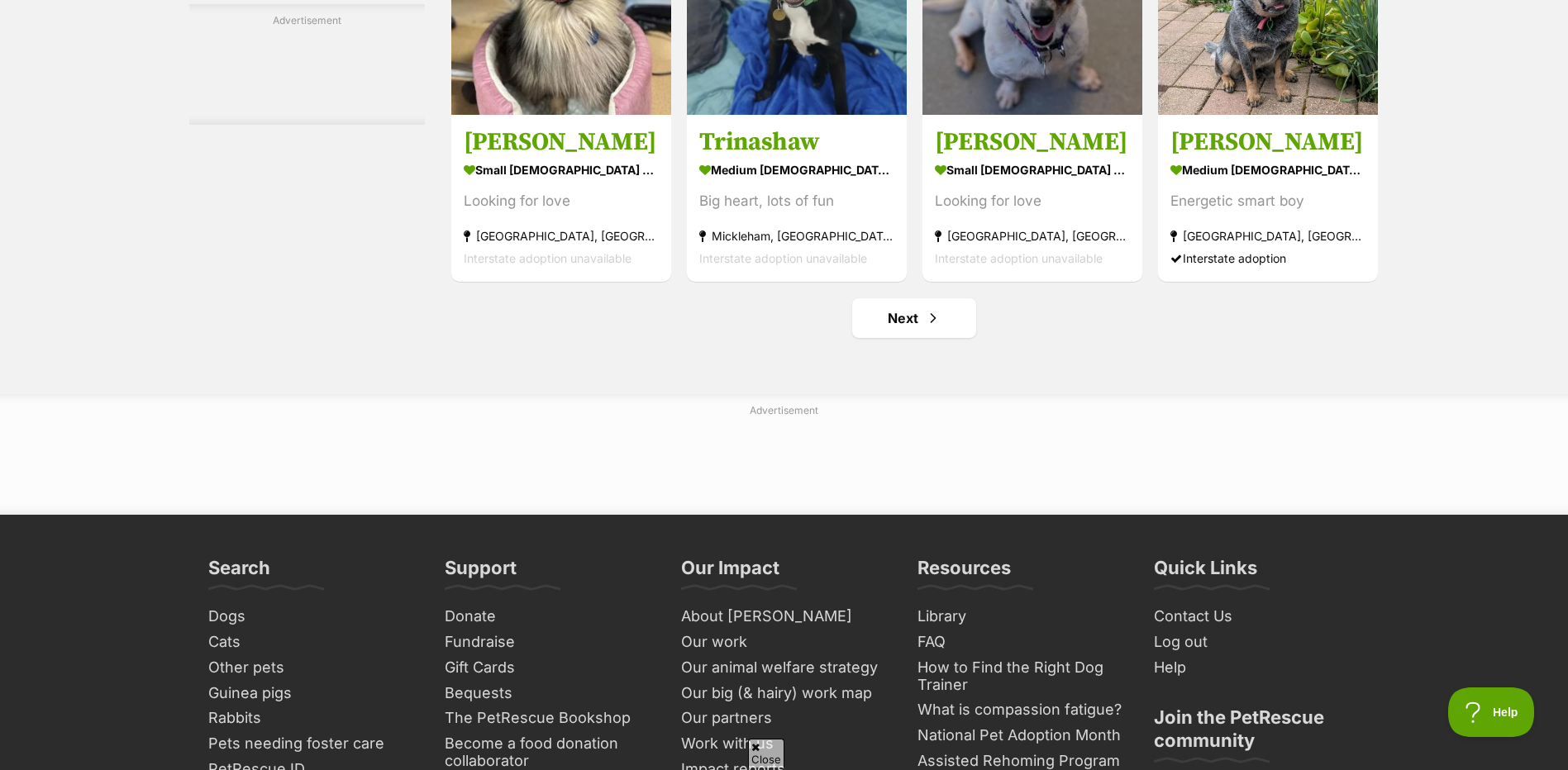
scroll to position [7767, 0]
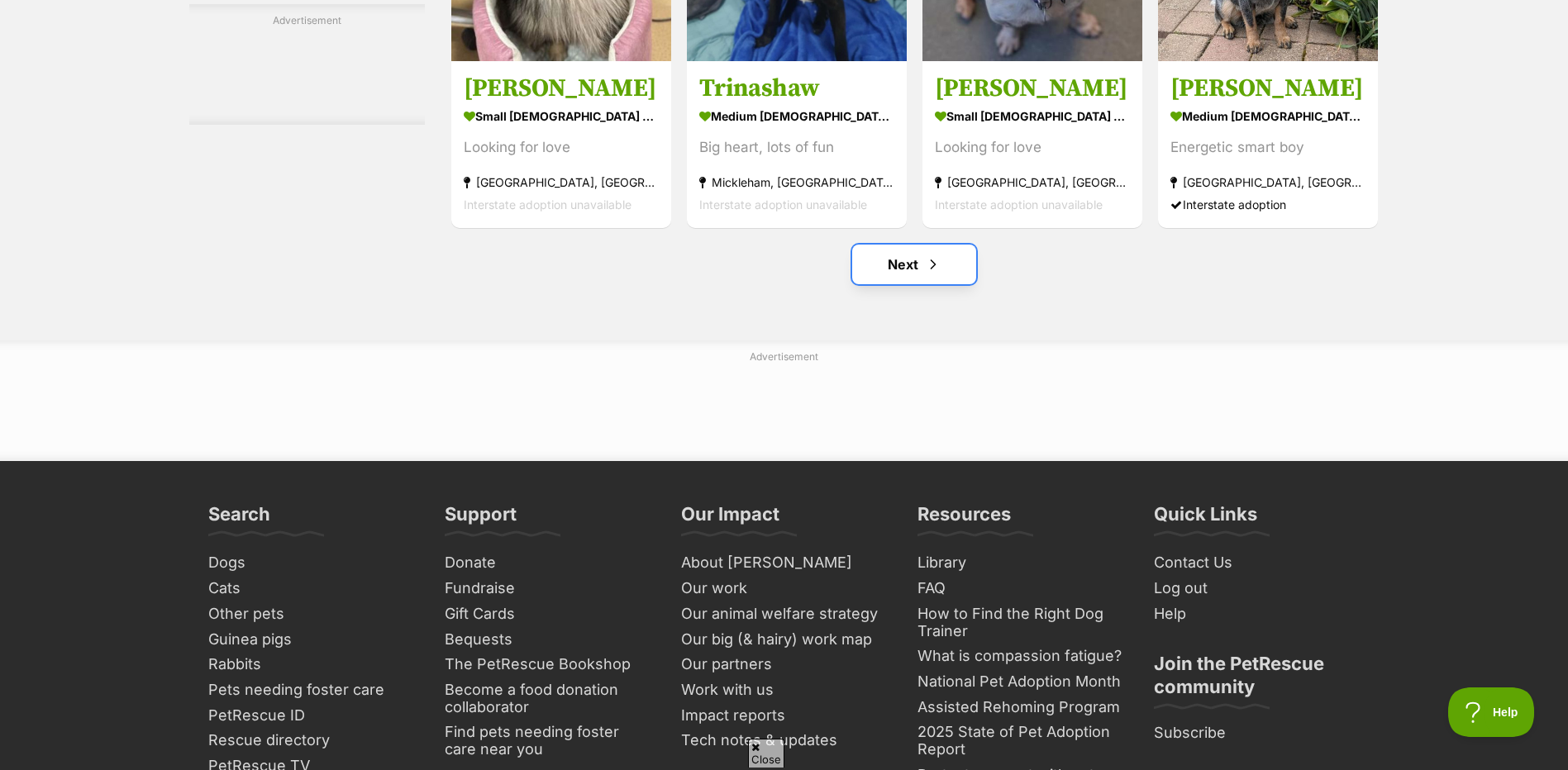
click at [926, 275] on span "Next page" at bounding box center [933, 264] width 16 height 20
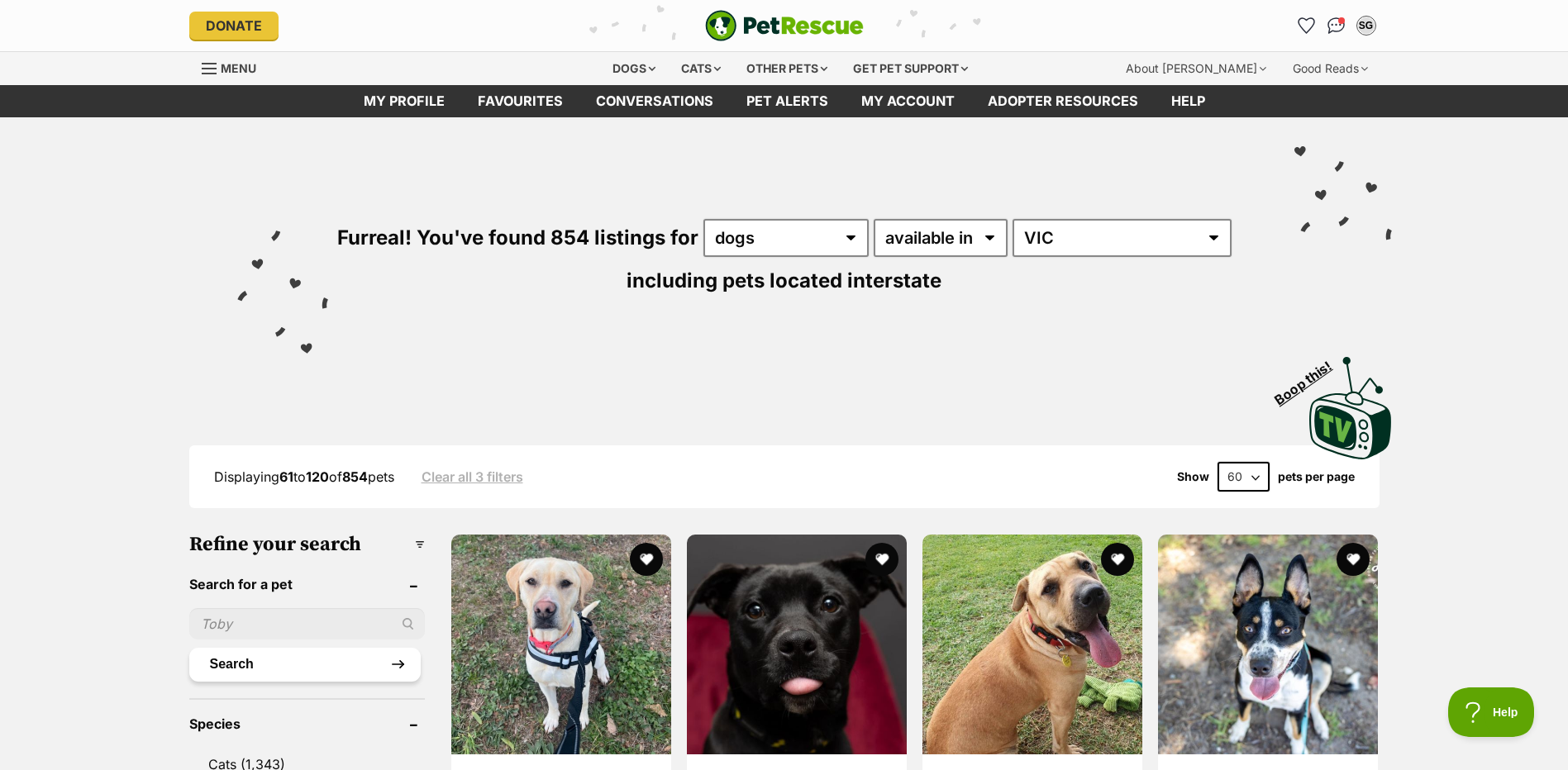
click at [288, 664] on button "Search" at bounding box center [305, 664] width 232 height 33
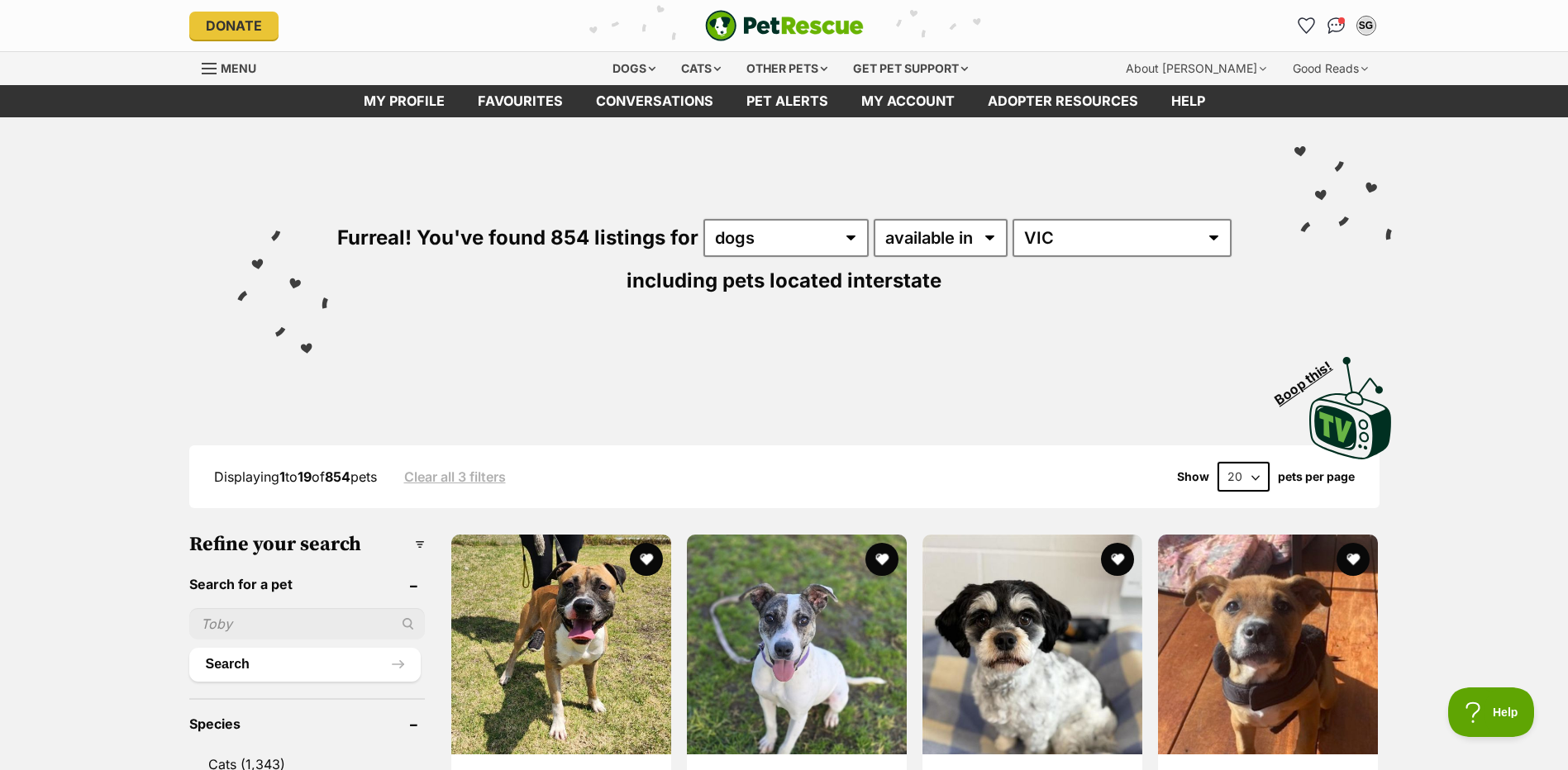
click at [255, 584] on header "Search for a pet" at bounding box center [307, 584] width 235 height 15
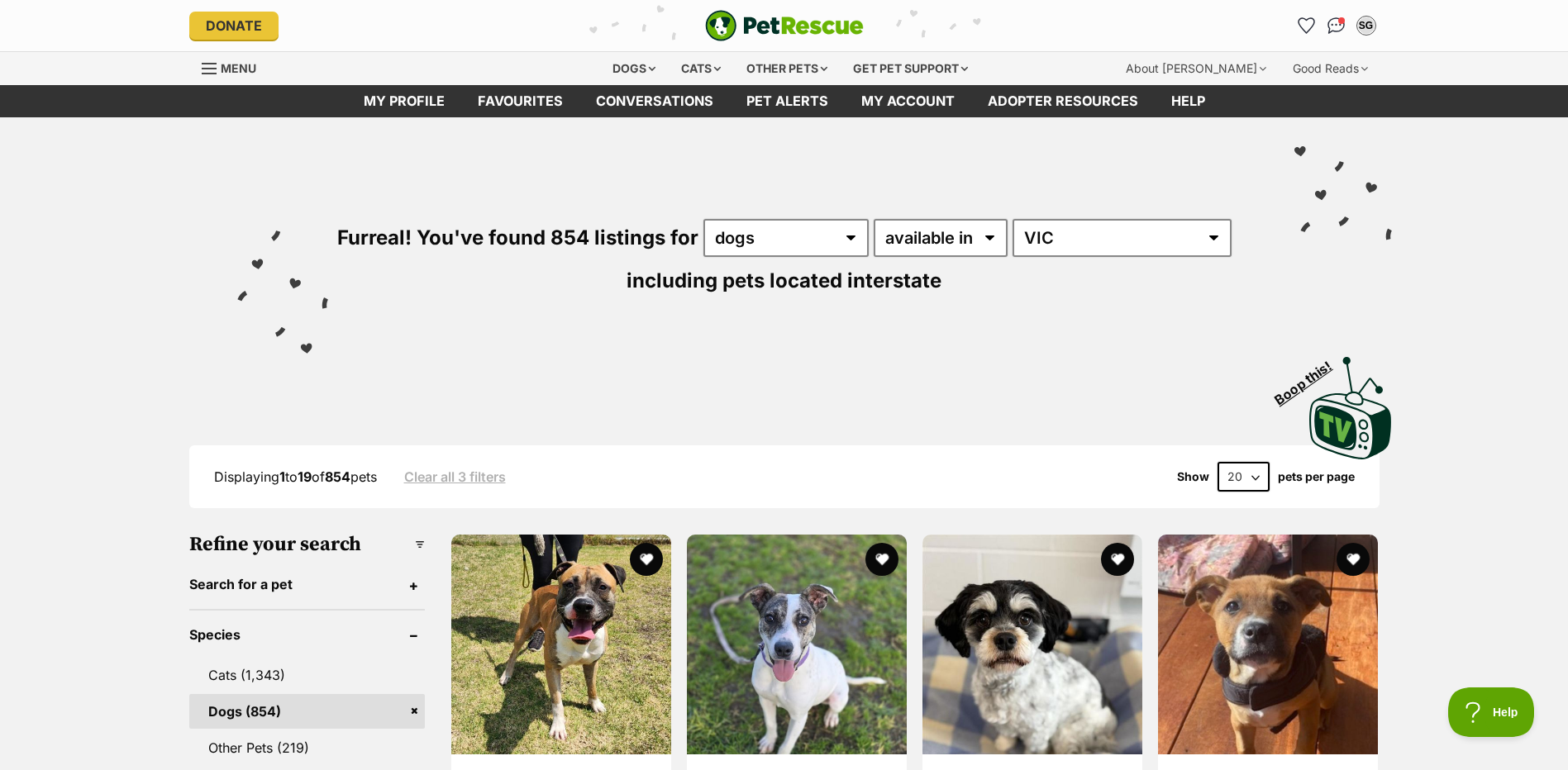
click at [255, 585] on header "Search for a pet" at bounding box center [307, 584] width 235 height 15
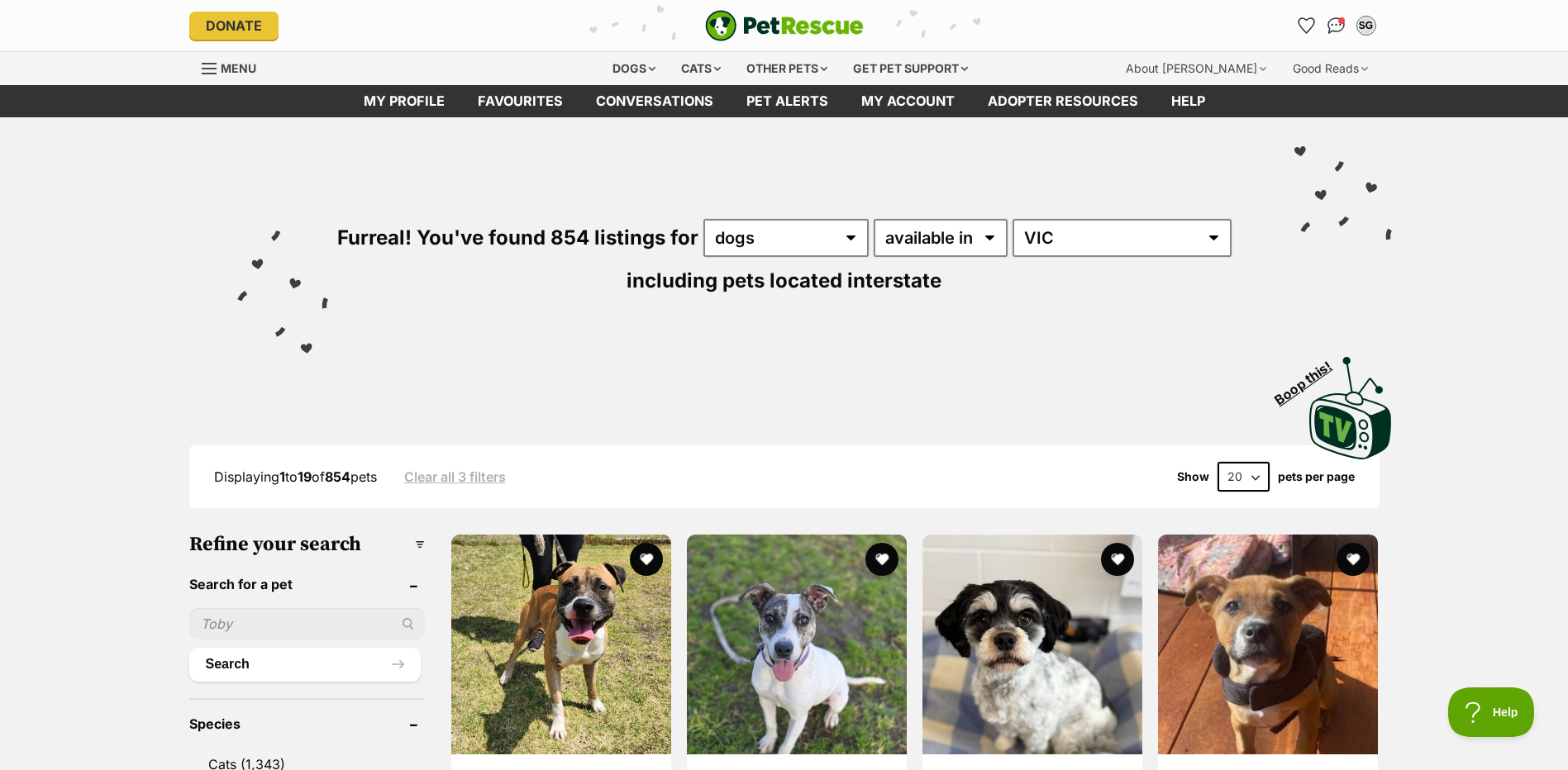
click at [232, 622] on input "text" at bounding box center [307, 624] width 235 height 32
type input "flufferson"
click at [189, 648] on button "Search" at bounding box center [305, 664] width 232 height 33
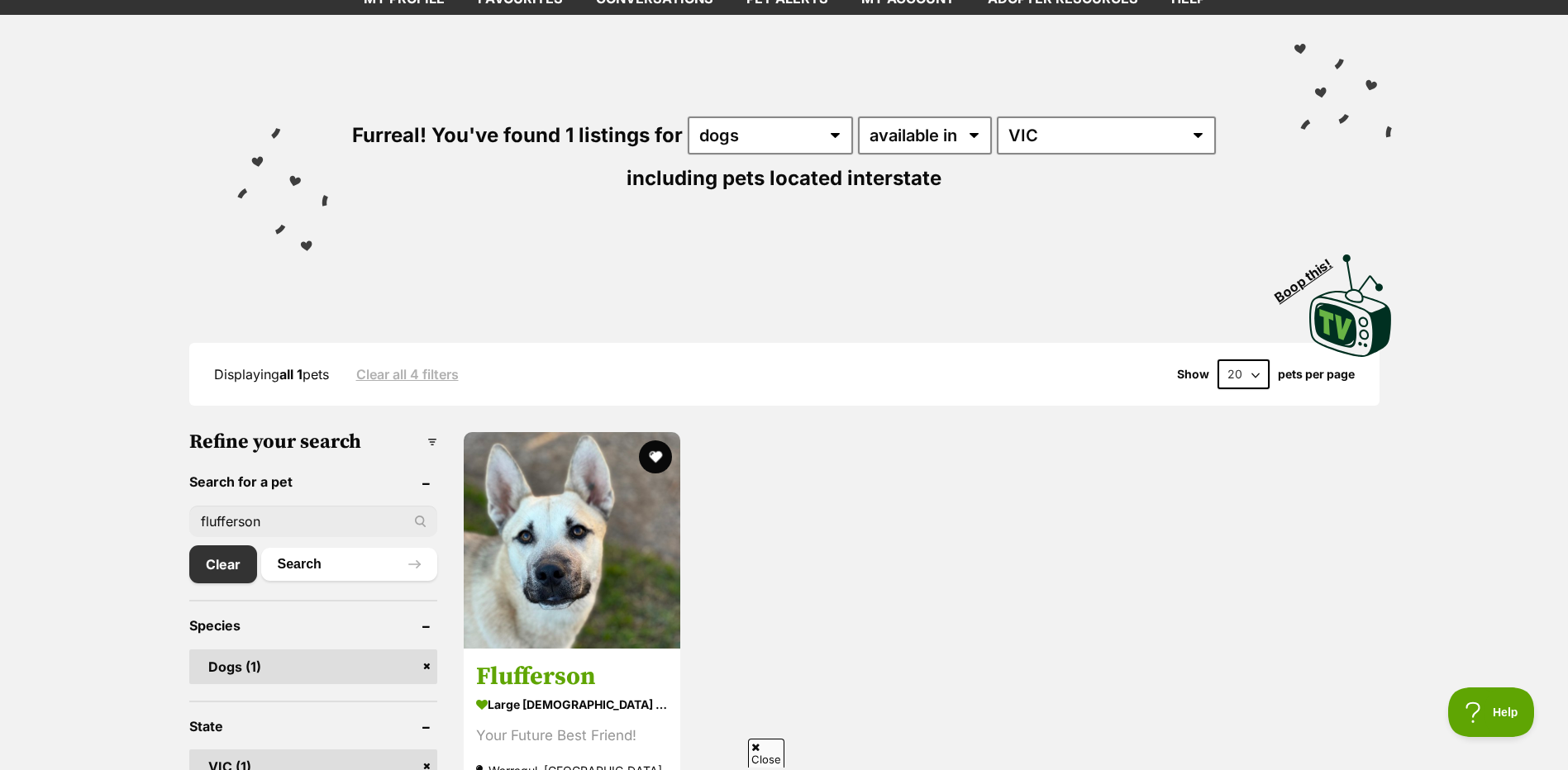
scroll to position [331, 0]
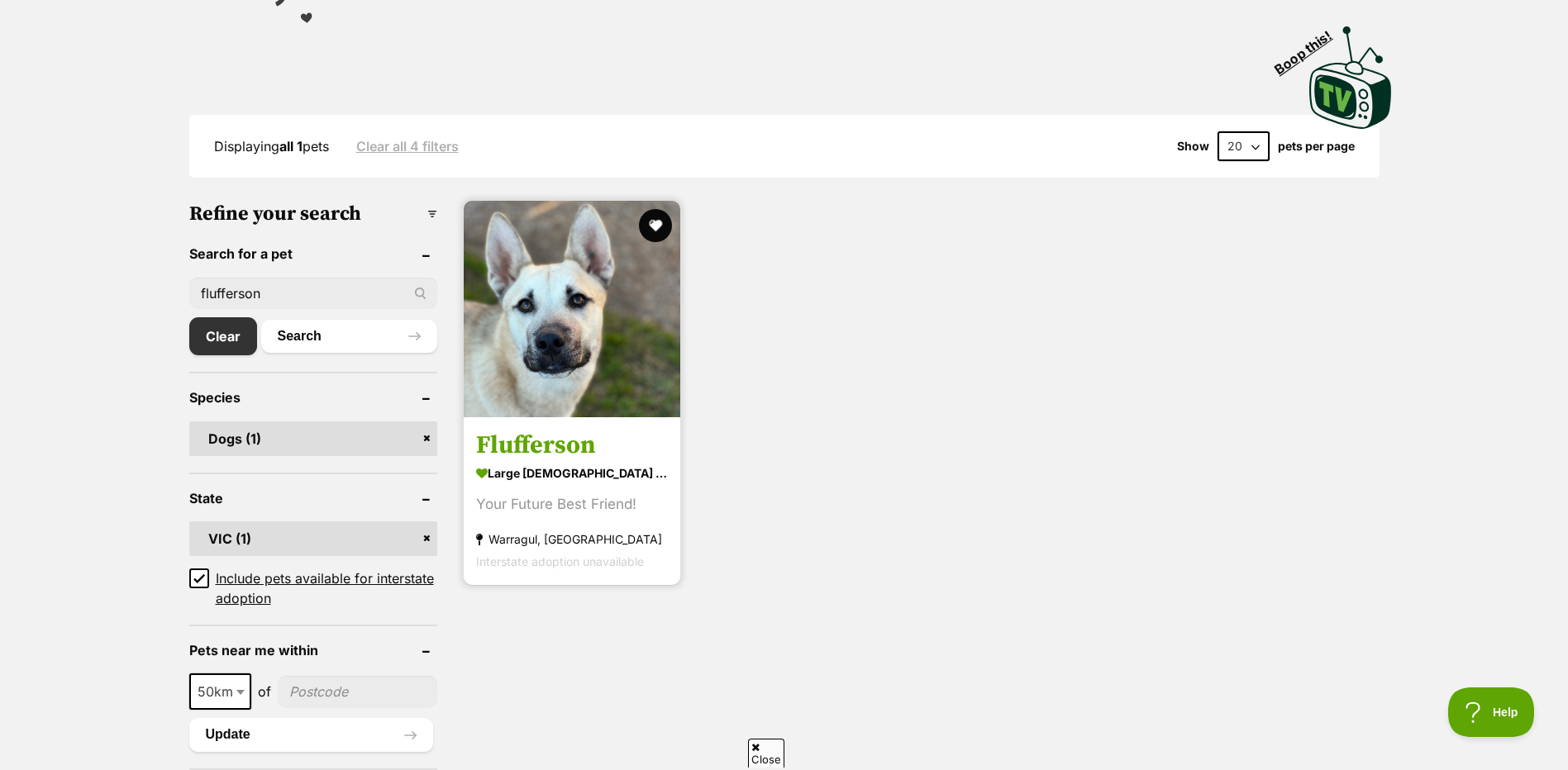
click at [579, 433] on h3 "Flufferson" at bounding box center [572, 445] width 191 height 32
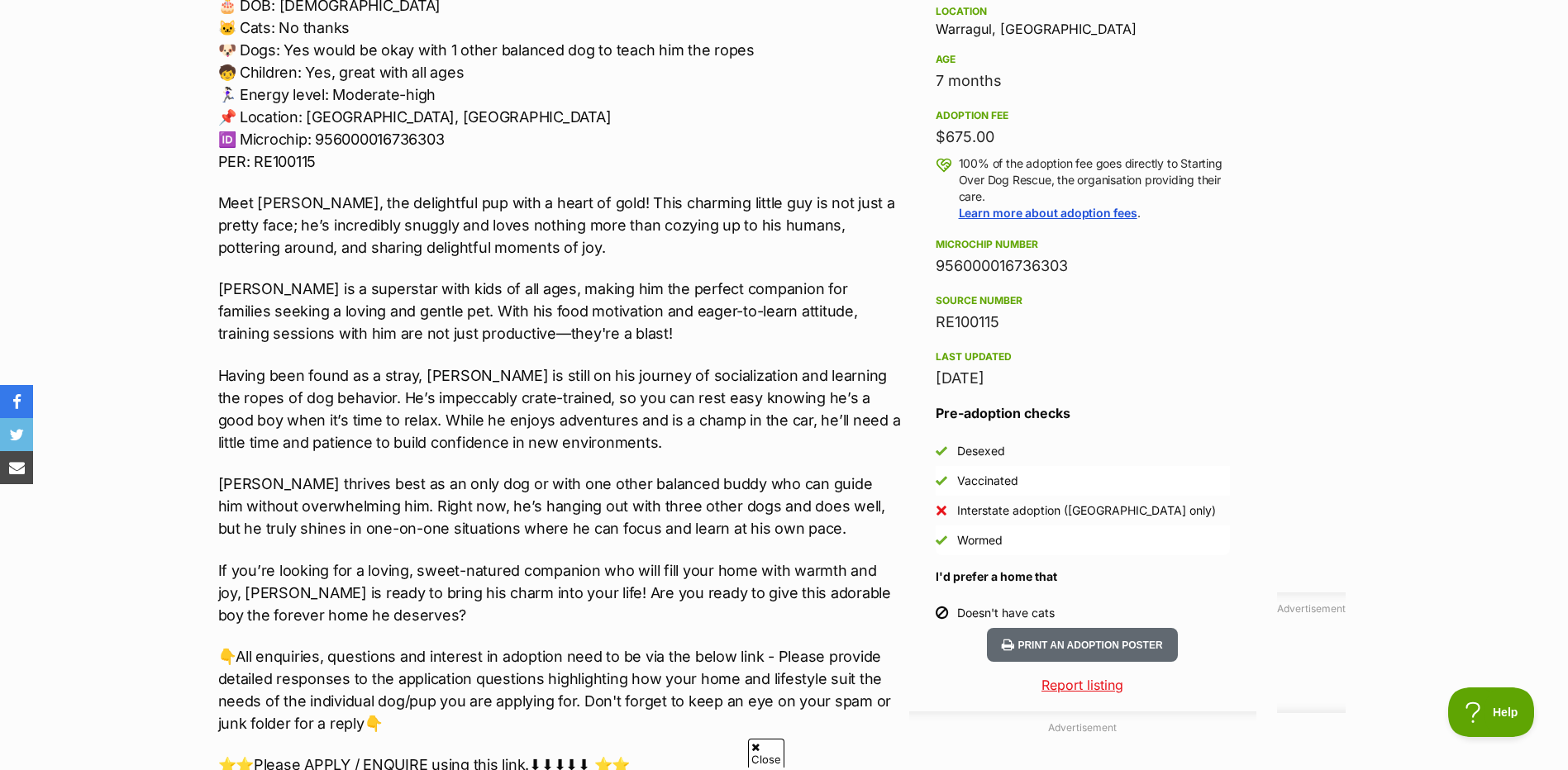
scroll to position [1404, 0]
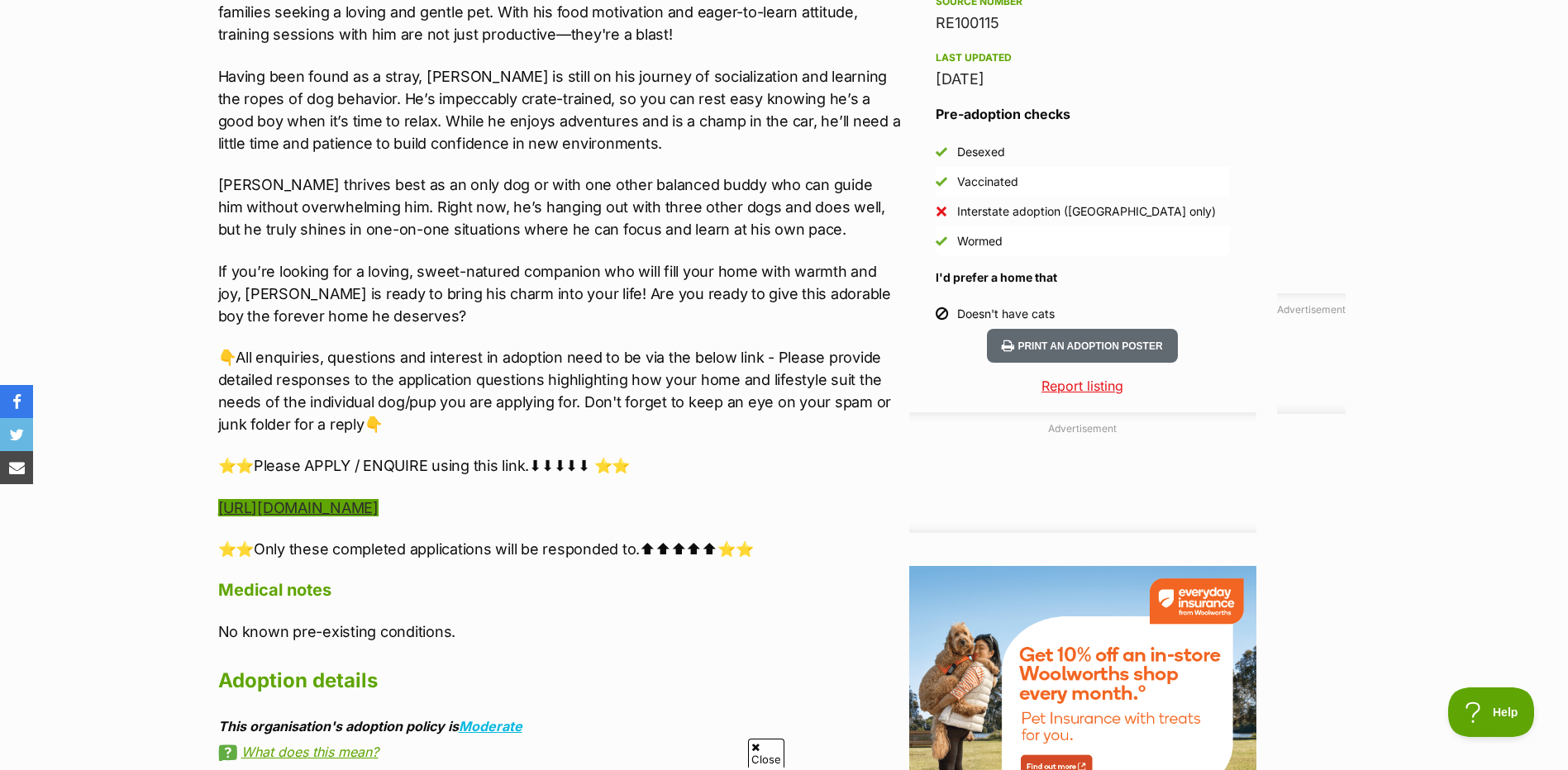
click at [379, 513] on link "https://www.startingoverdogrescue.org.au/adoption-application-form/" at bounding box center [298, 508] width 161 height 17
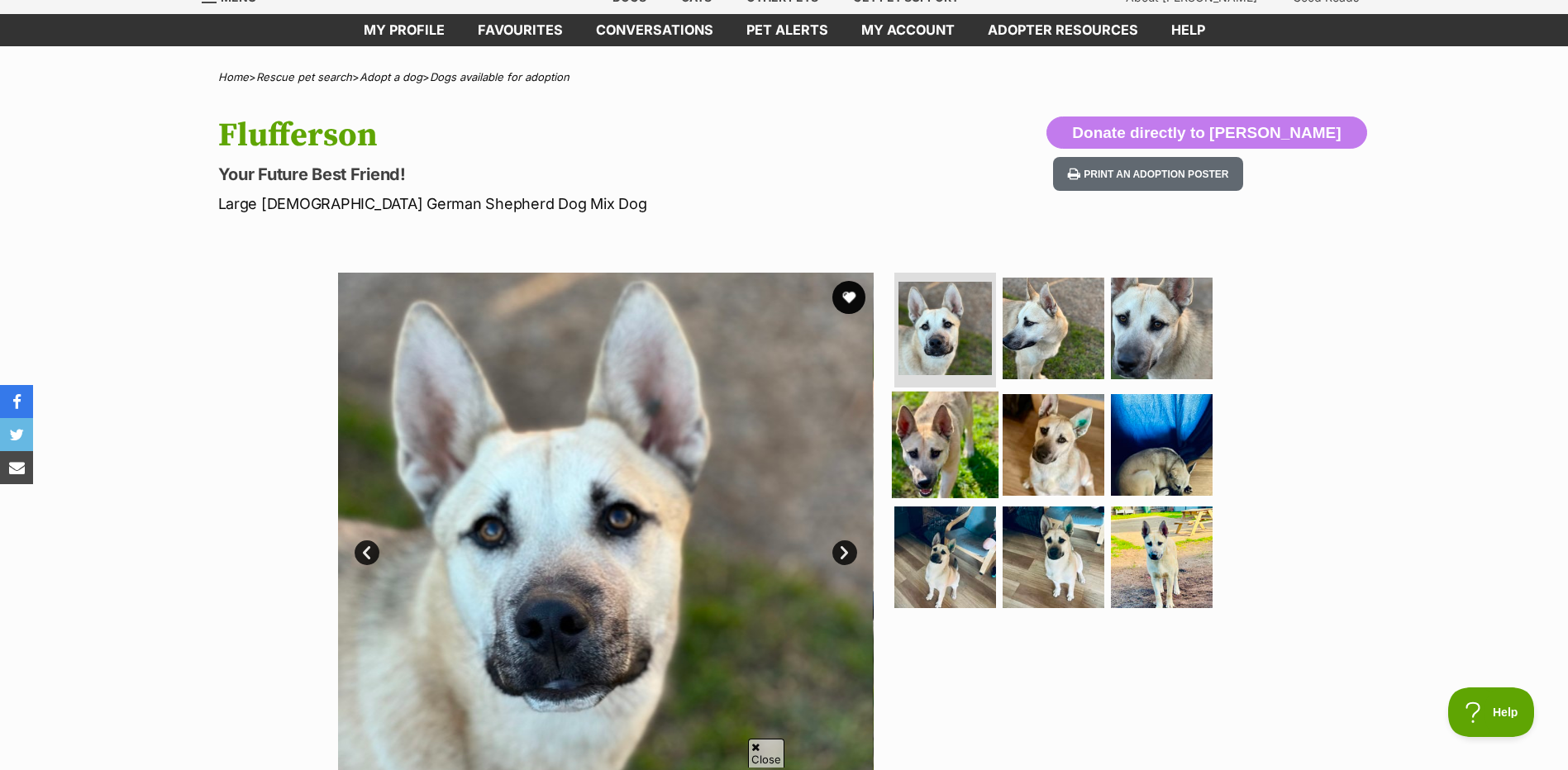
scroll to position [0, 0]
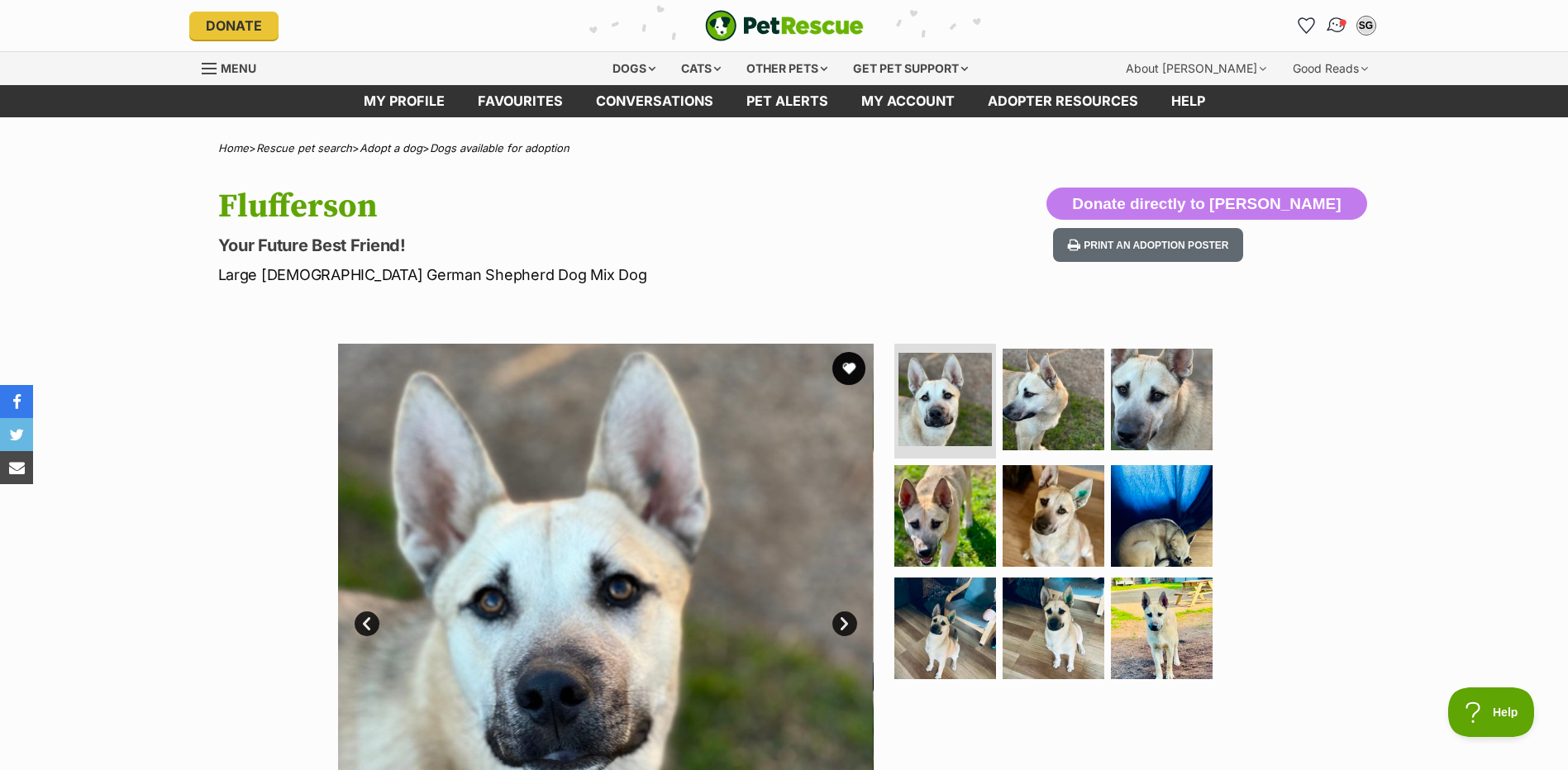
click at [1330, 28] on img "Conversations" at bounding box center [1336, 26] width 22 height 21
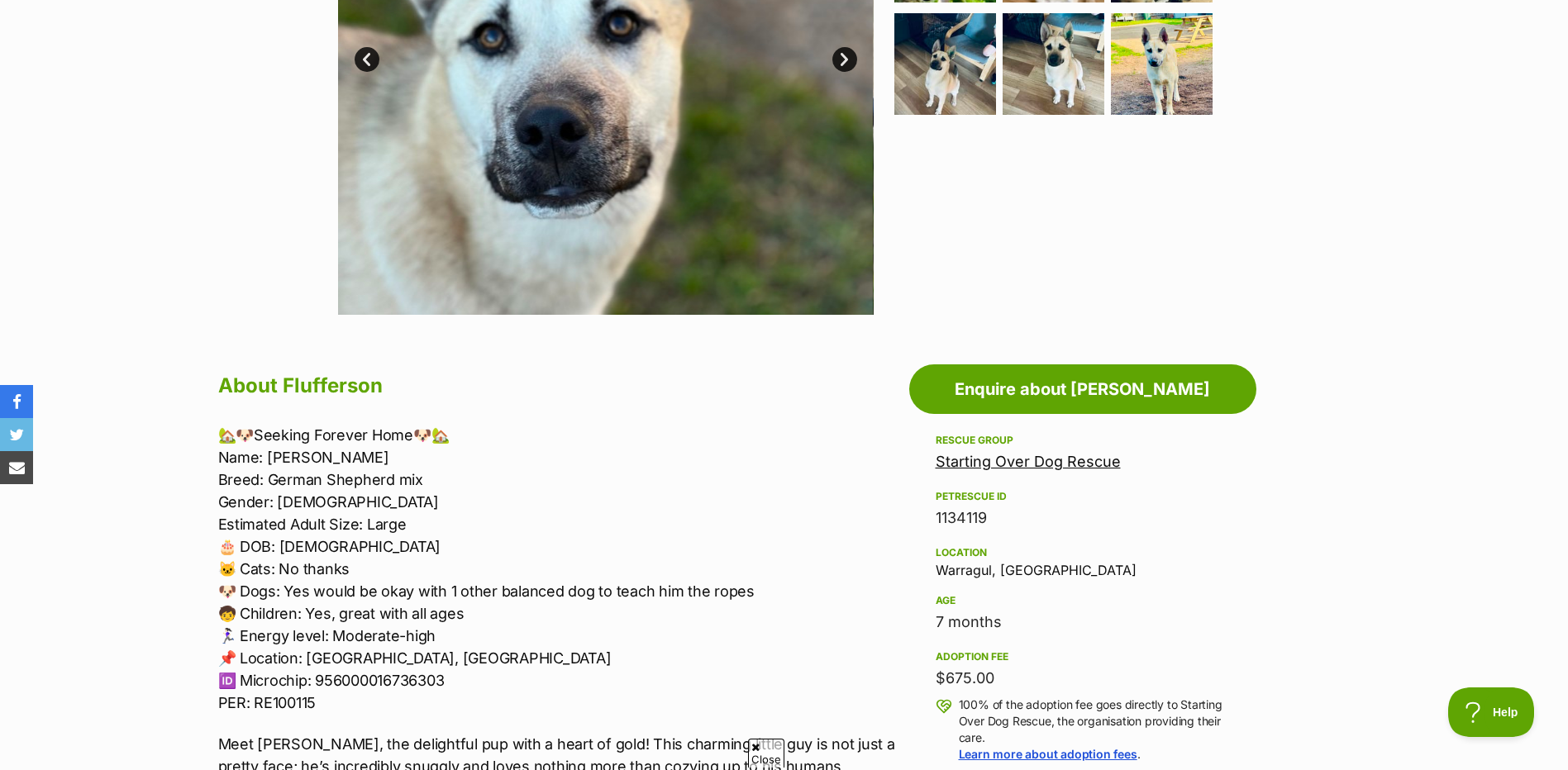
scroll to position [579, 0]
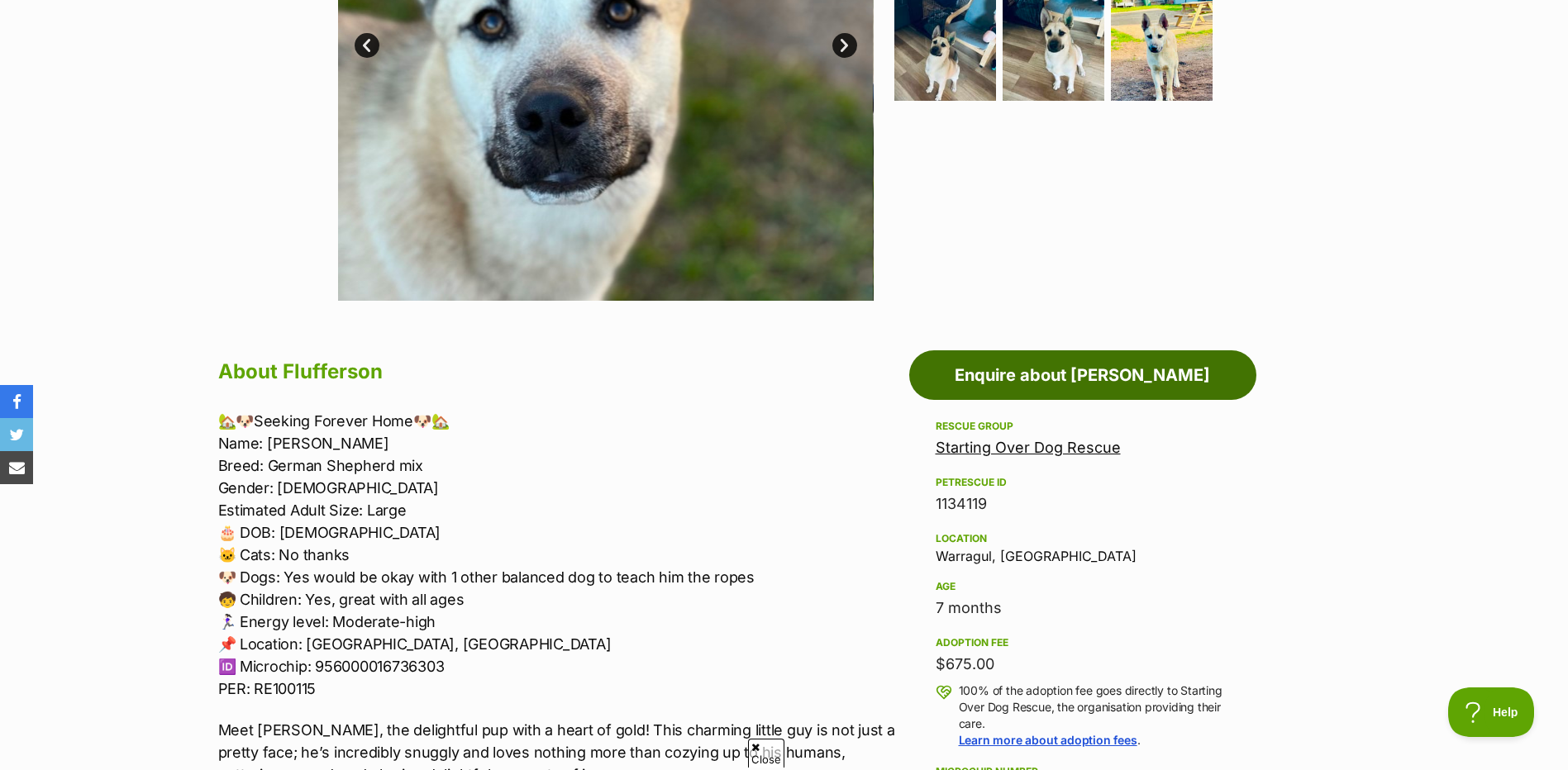
click at [1077, 385] on link "Enquire about Flufferson" at bounding box center [1082, 375] width 347 height 50
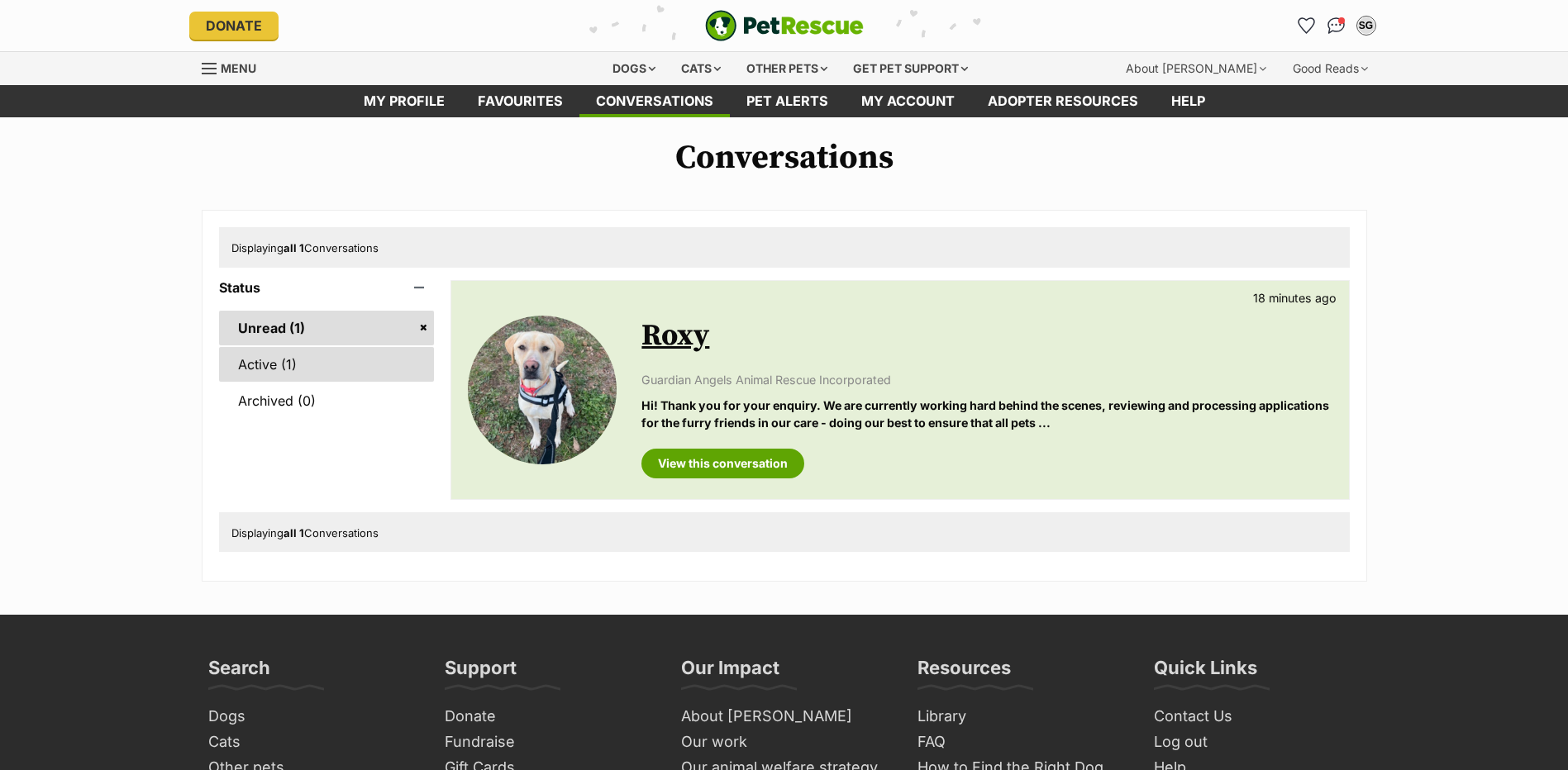
click at [327, 374] on link "Active (1)" at bounding box center [326, 364] width 215 height 34
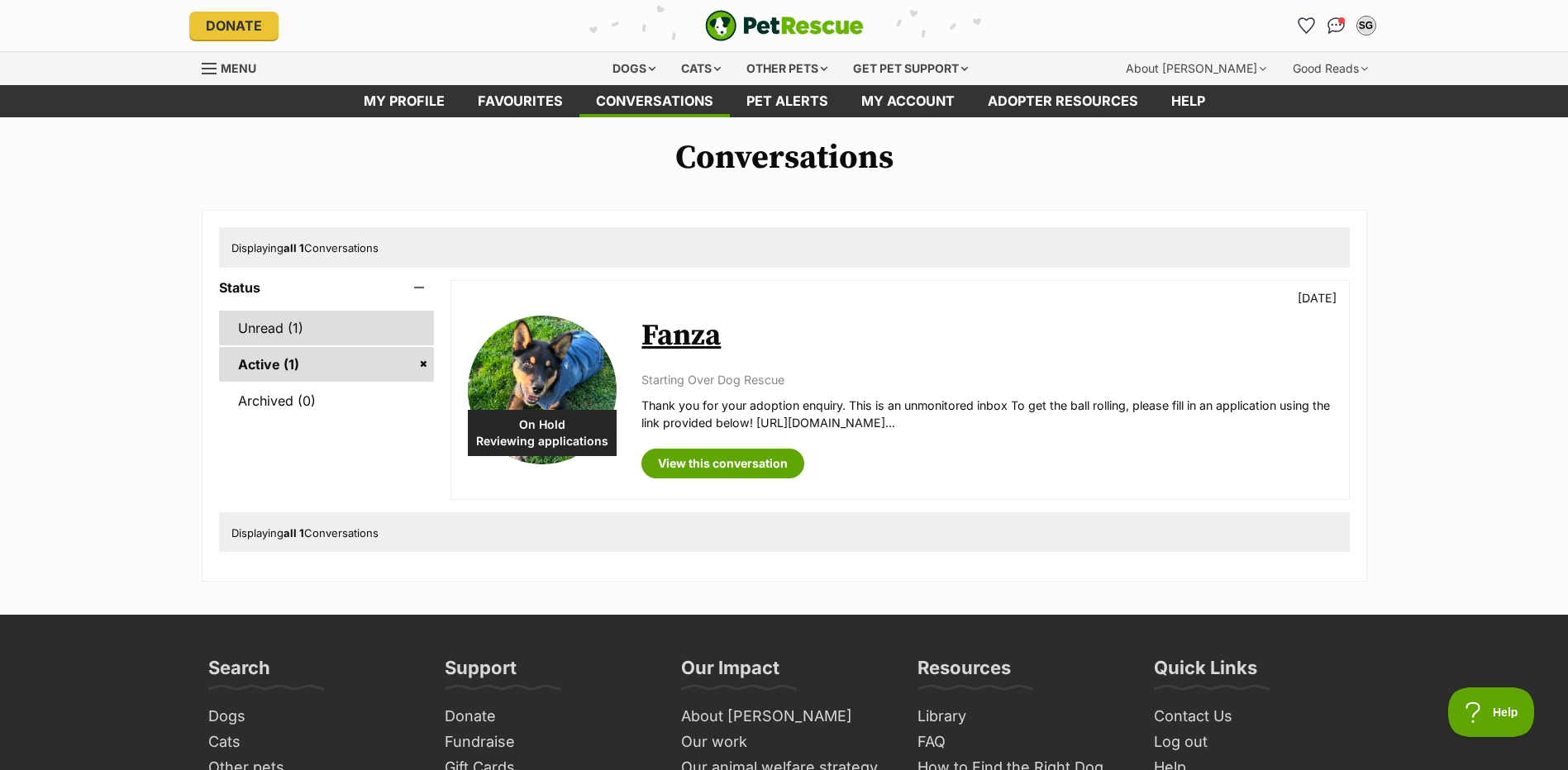
click at [321, 339] on link "Unread (1)" at bounding box center [326, 328] width 215 height 34
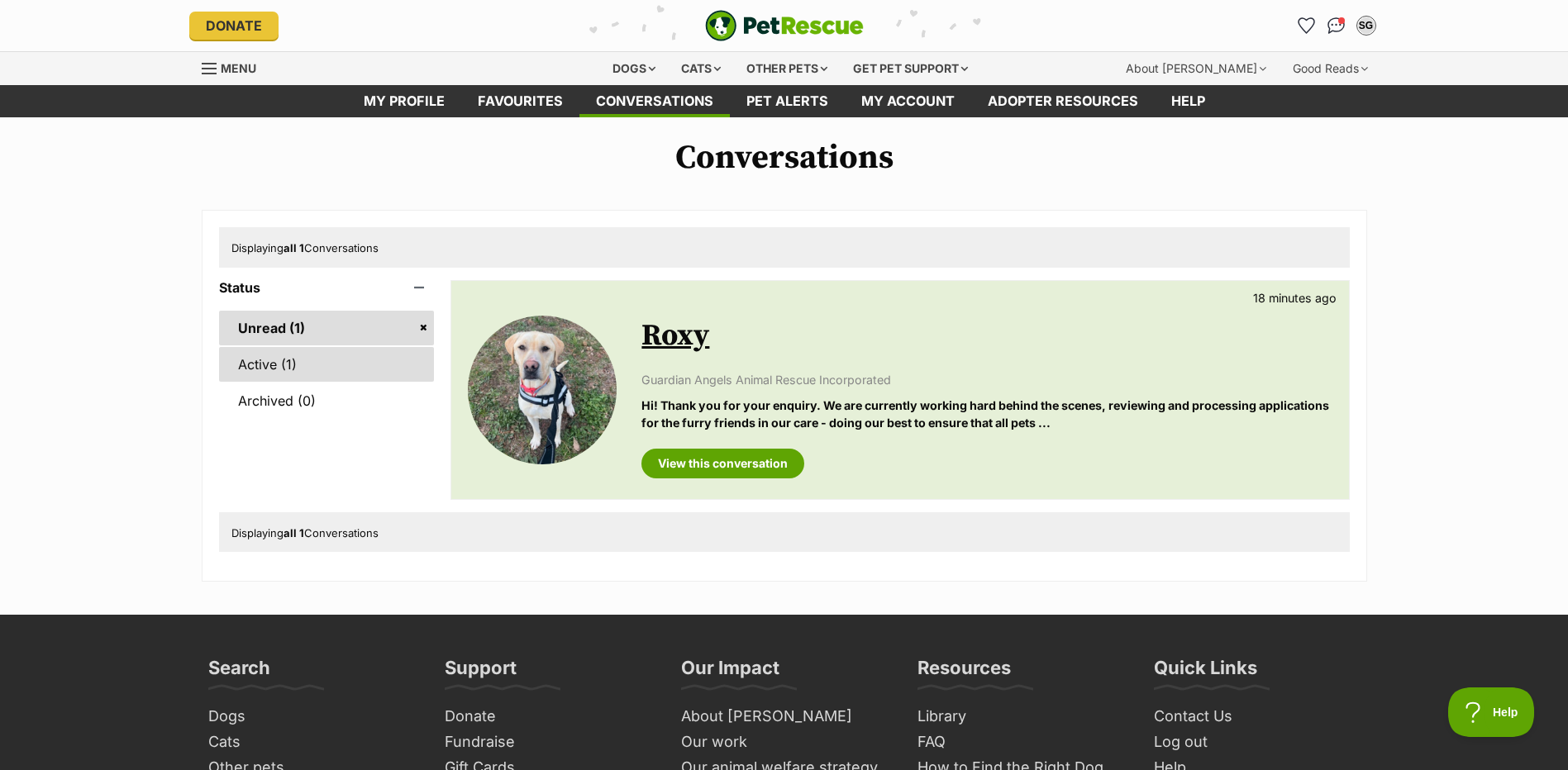
click at [328, 376] on link "Active (1)" at bounding box center [326, 364] width 215 height 34
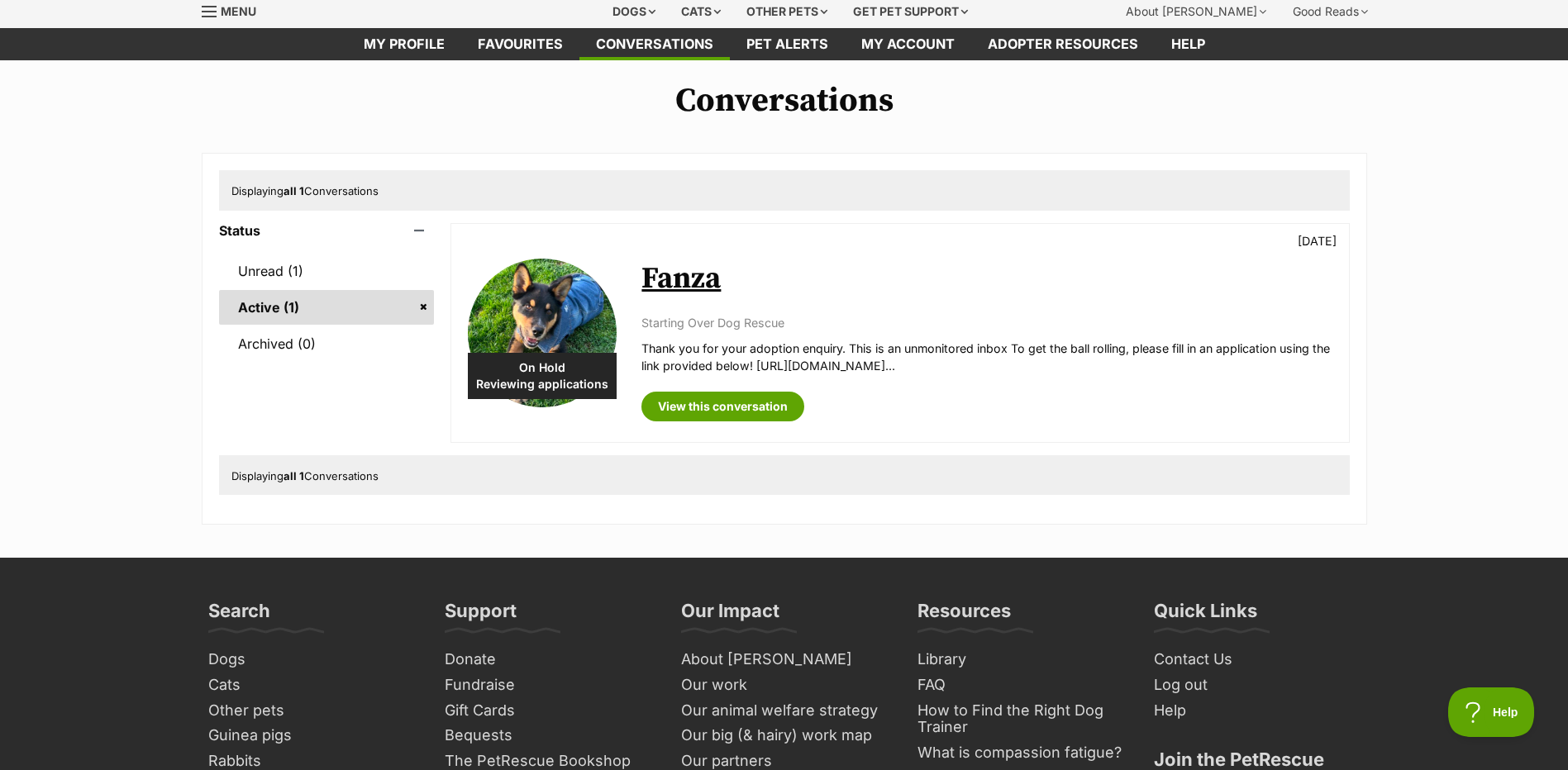
scroll to position [82, 0]
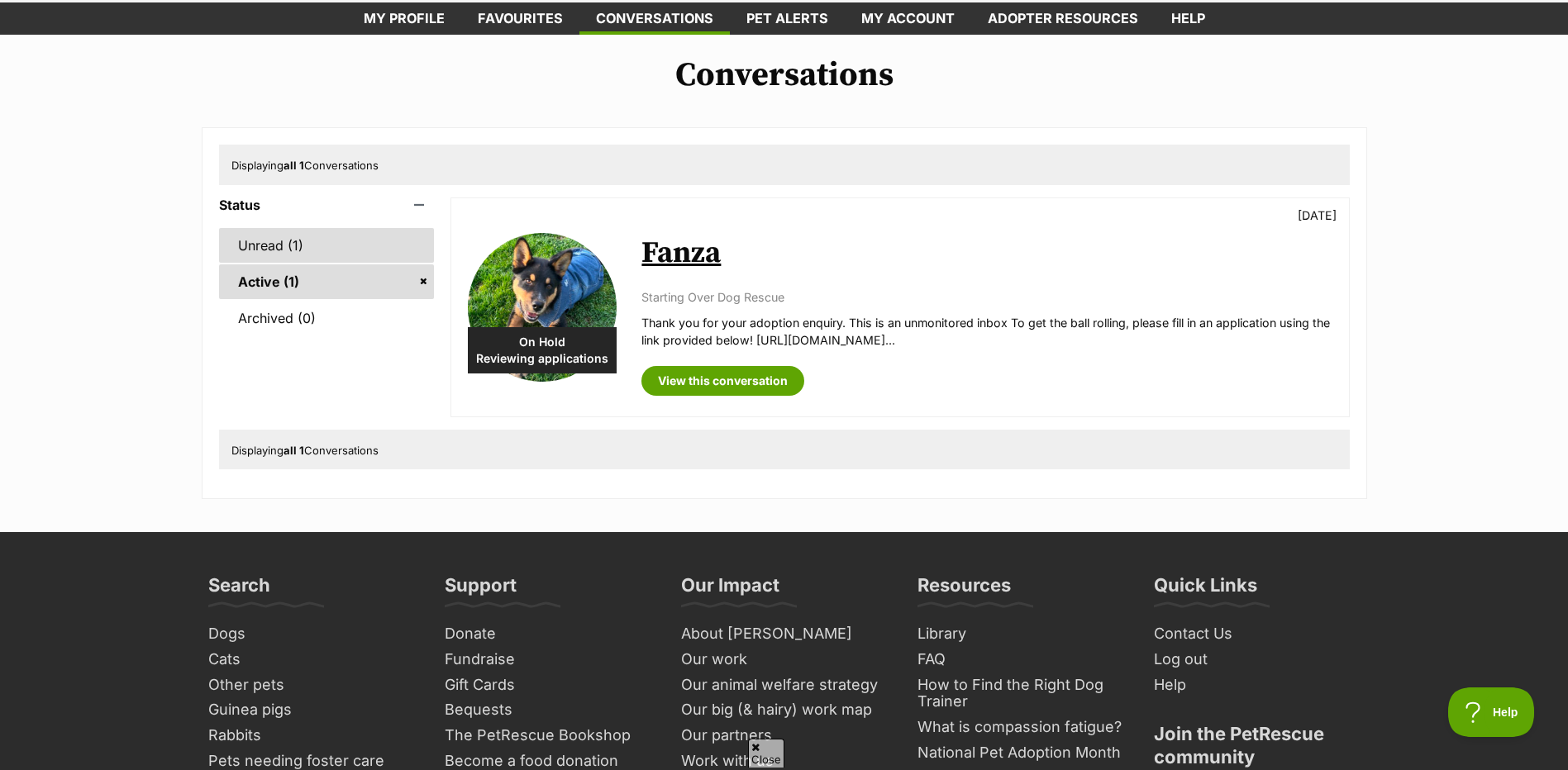
click at [282, 246] on link "Unread (1)" at bounding box center [326, 245] width 215 height 34
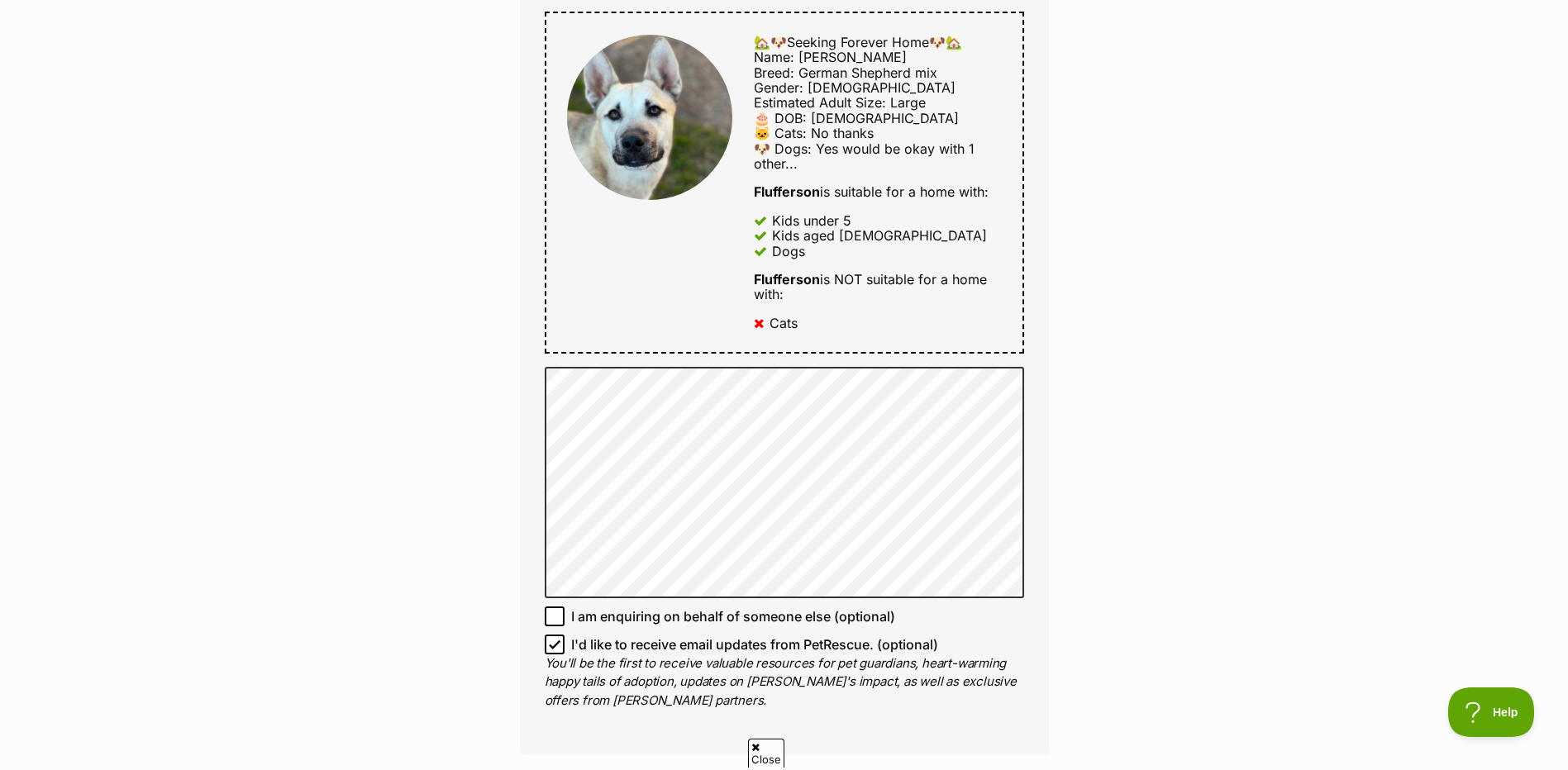
scroll to position [826, 0]
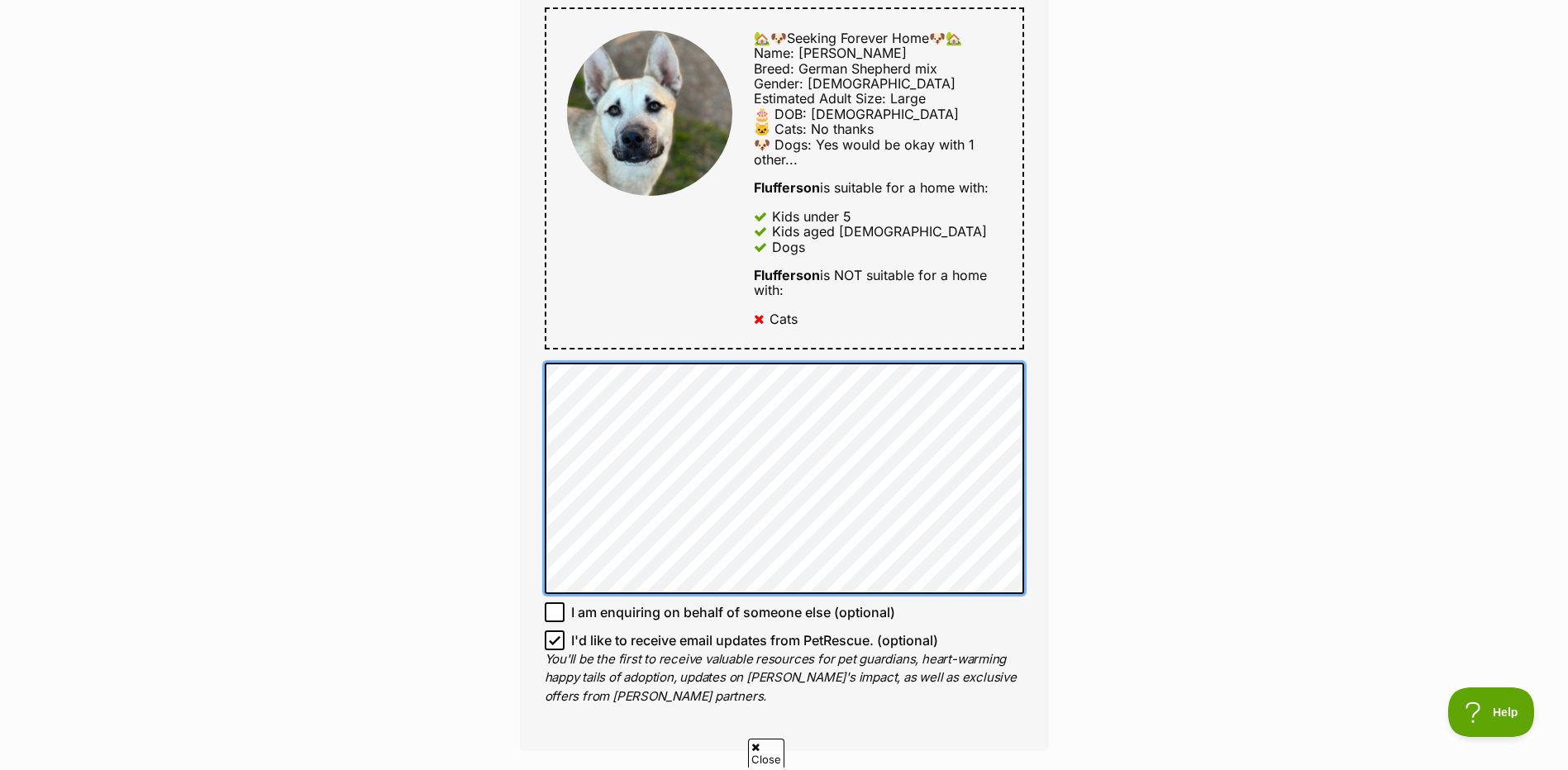
click at [353, 387] on div "Enquire about [PERSON_NAME] Full name [PERSON_NAME] Email We require this to be…" at bounding box center [784, 346] width 1568 height 2046
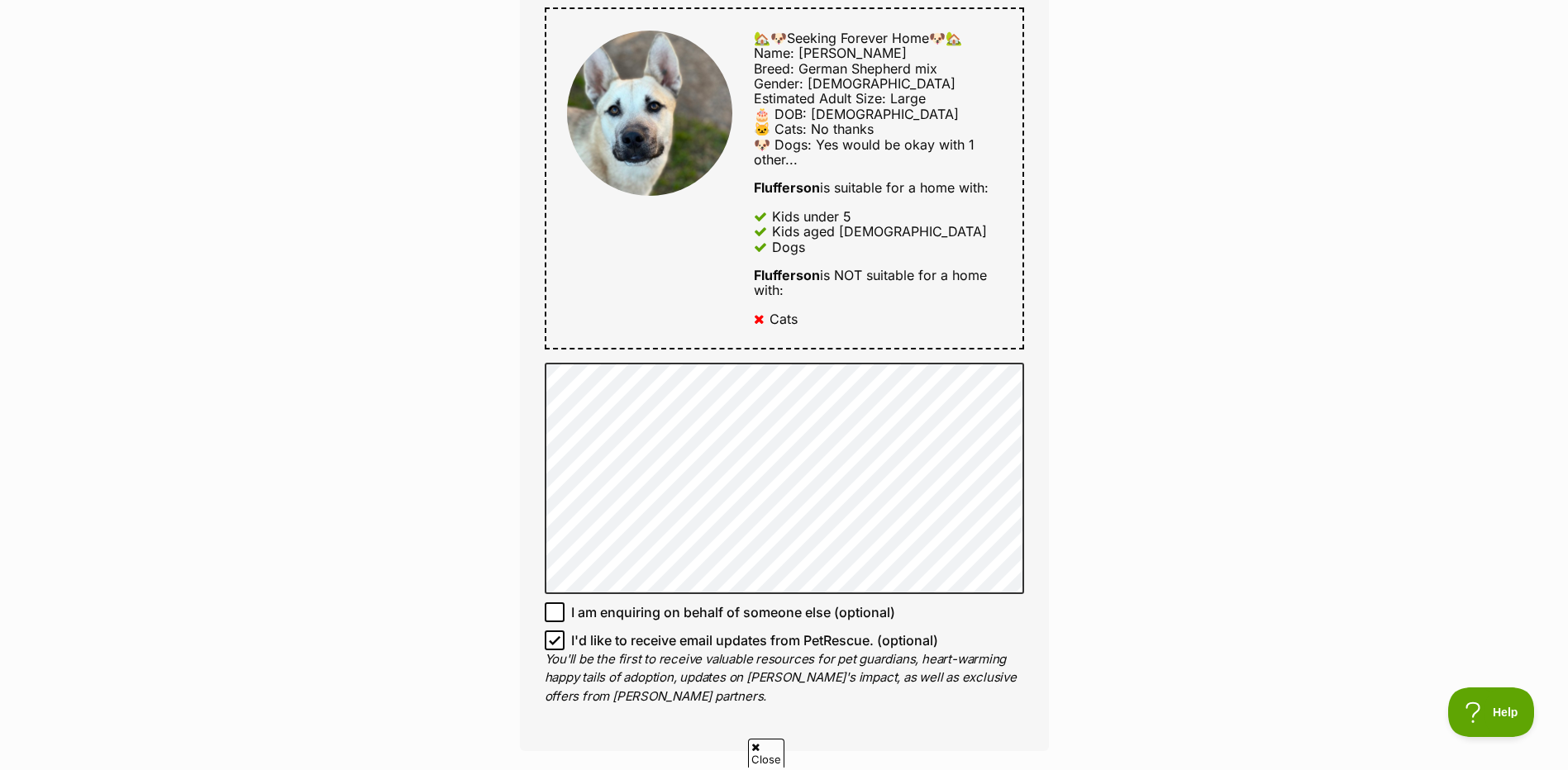
click at [556, 645] on icon at bounding box center [555, 640] width 11 height 11
click at [556, 645] on input "I'd like to receive email updates from PetRescue. (optional)" at bounding box center [554, 640] width 20 height 20
checkbox input "false"
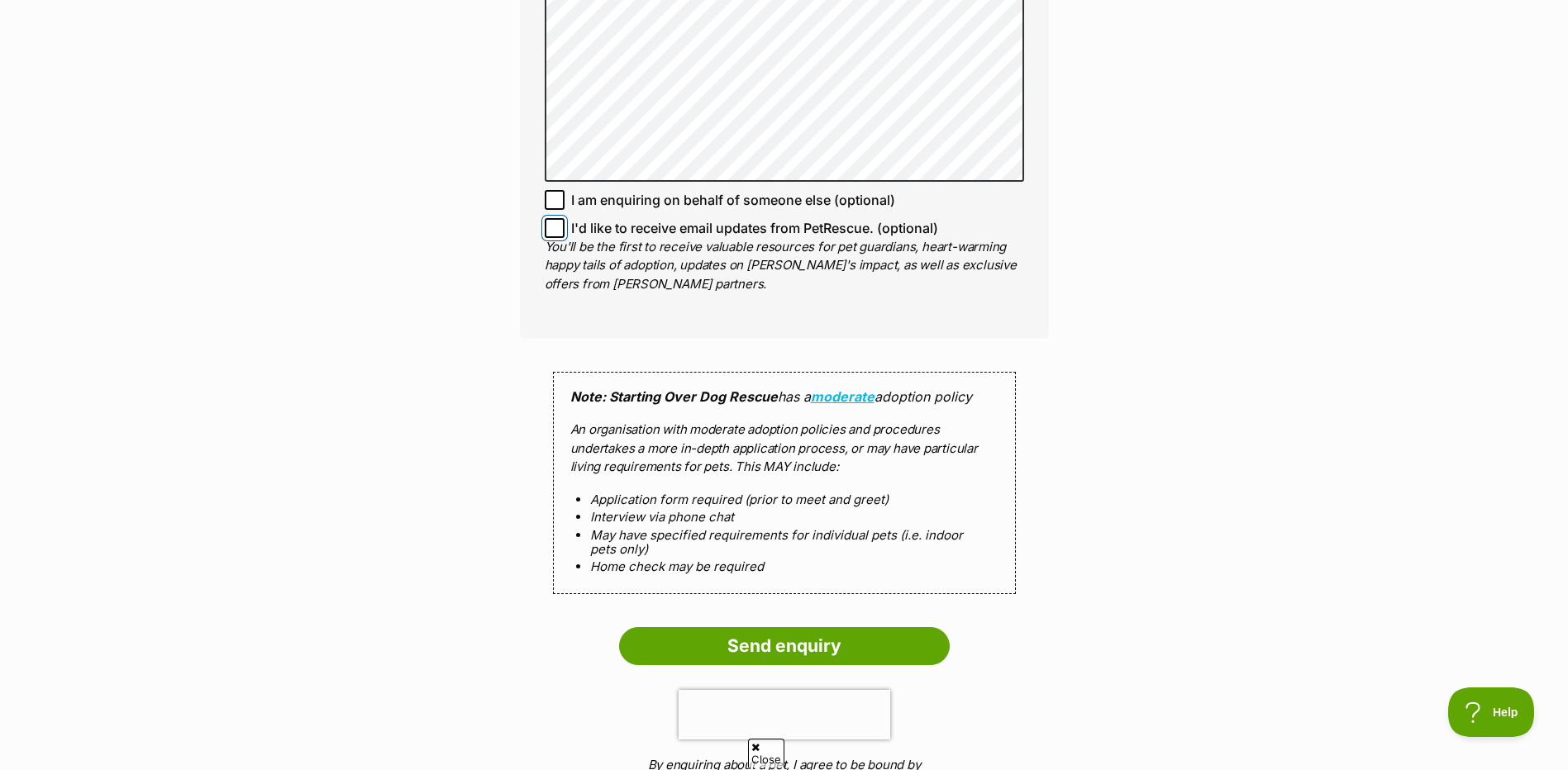
scroll to position [1240, 0]
click at [772, 657] on input "Send enquiry" at bounding box center [784, 646] width 331 height 38
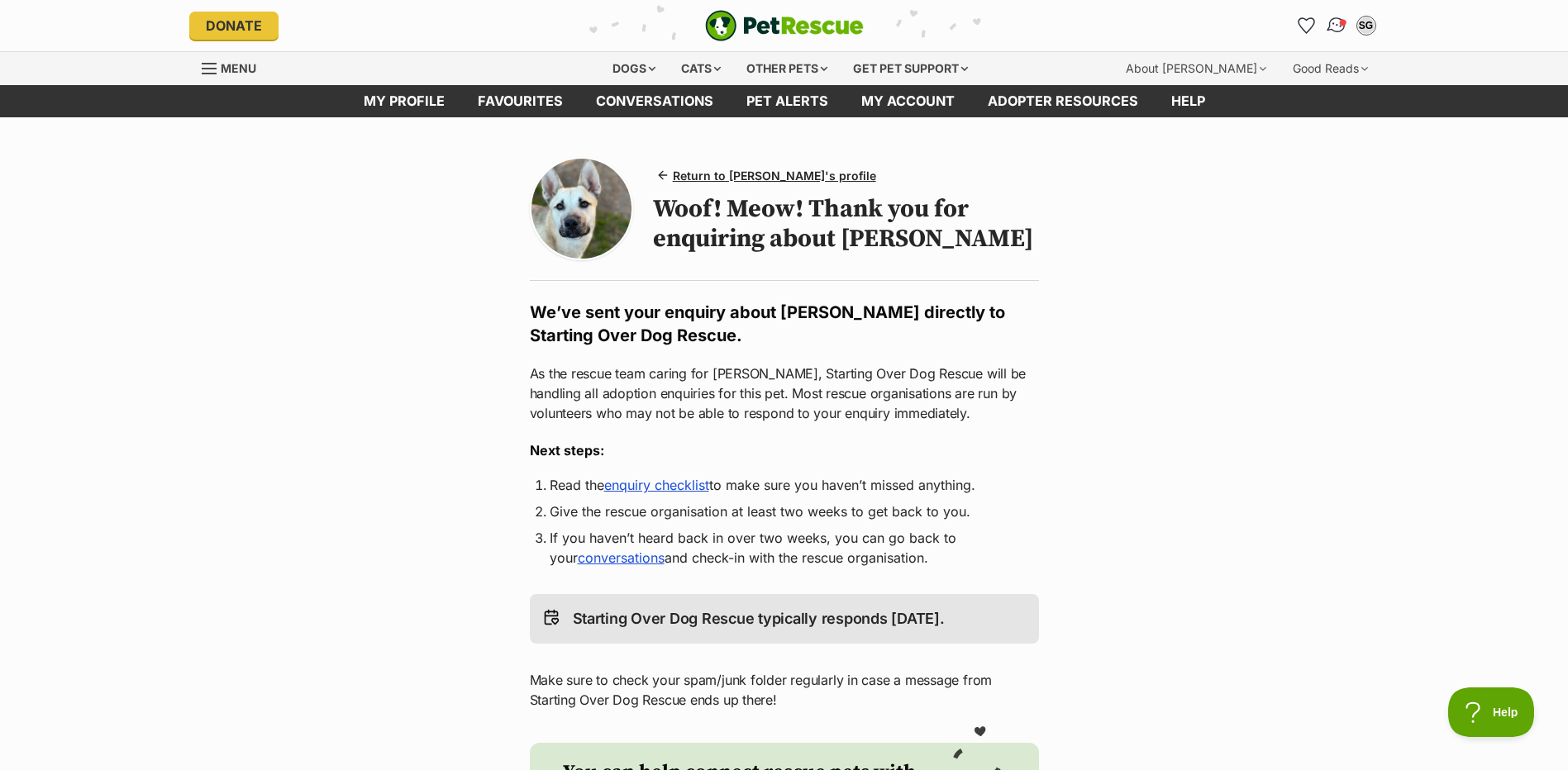
click at [1332, 28] on img "Conversations" at bounding box center [1336, 26] width 22 height 21
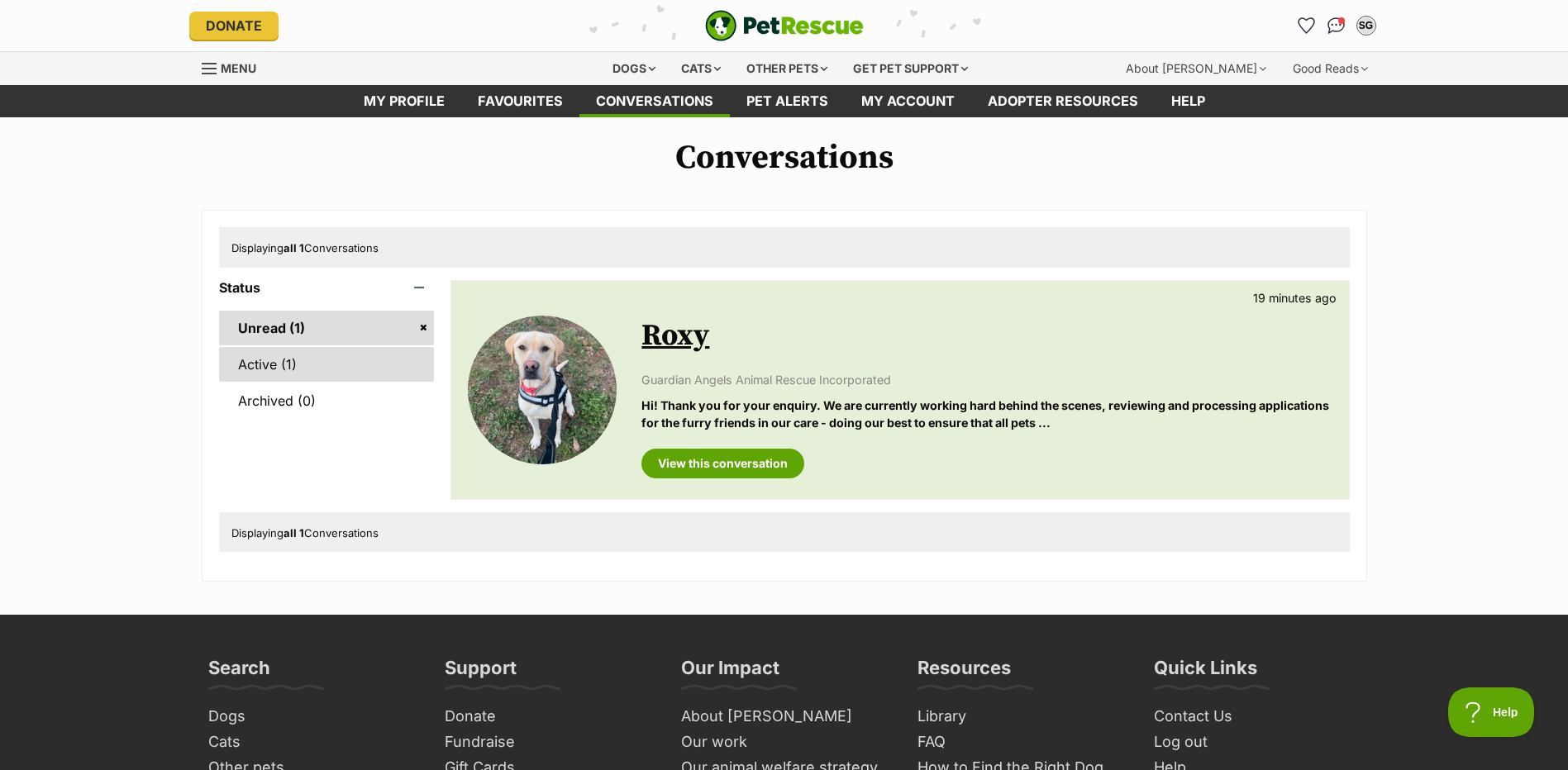
click at [319, 372] on link "Active (1)" at bounding box center [326, 364] width 215 height 34
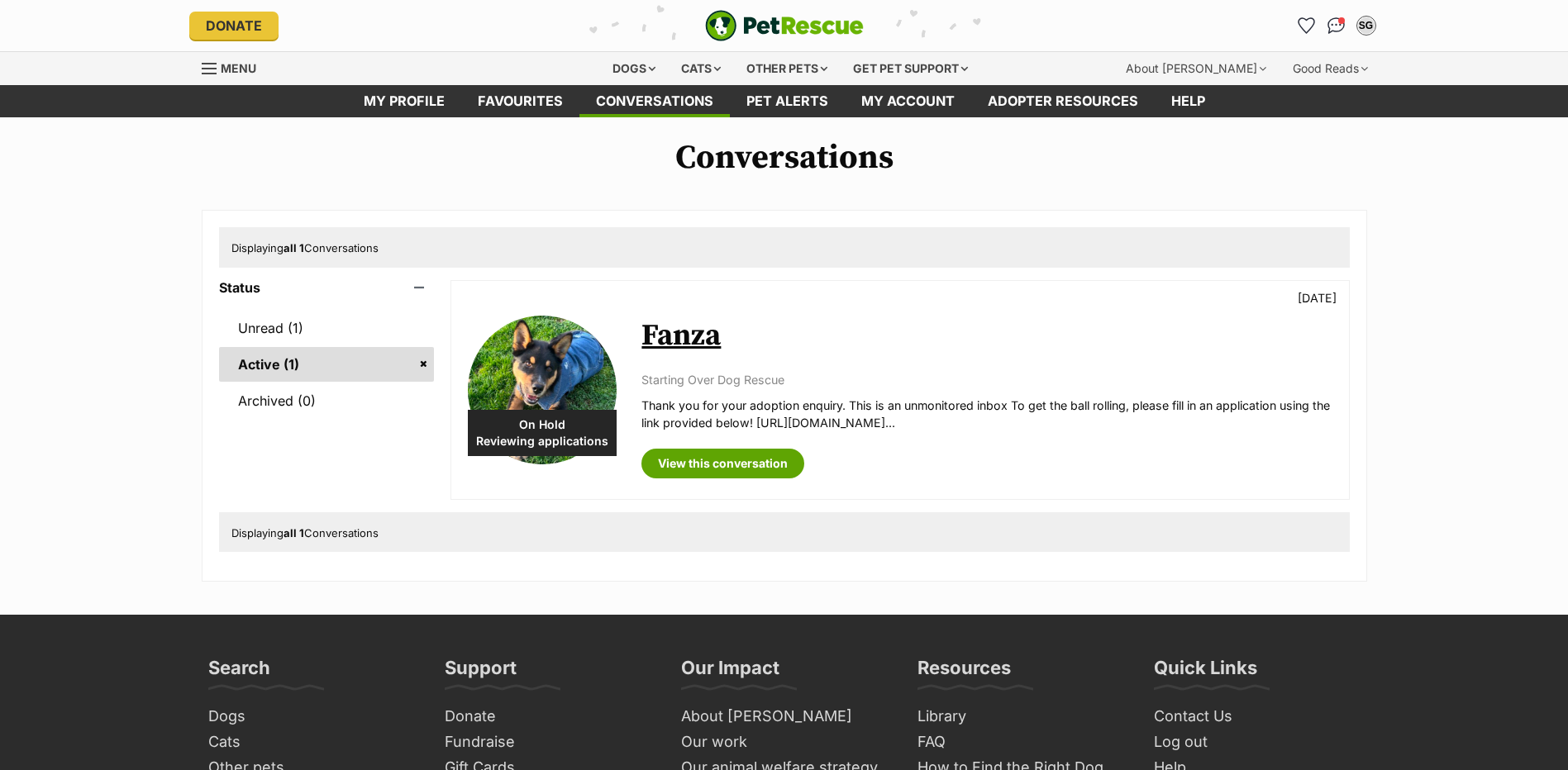
click at [294, 324] on link "Unread (1)" at bounding box center [326, 328] width 215 height 34
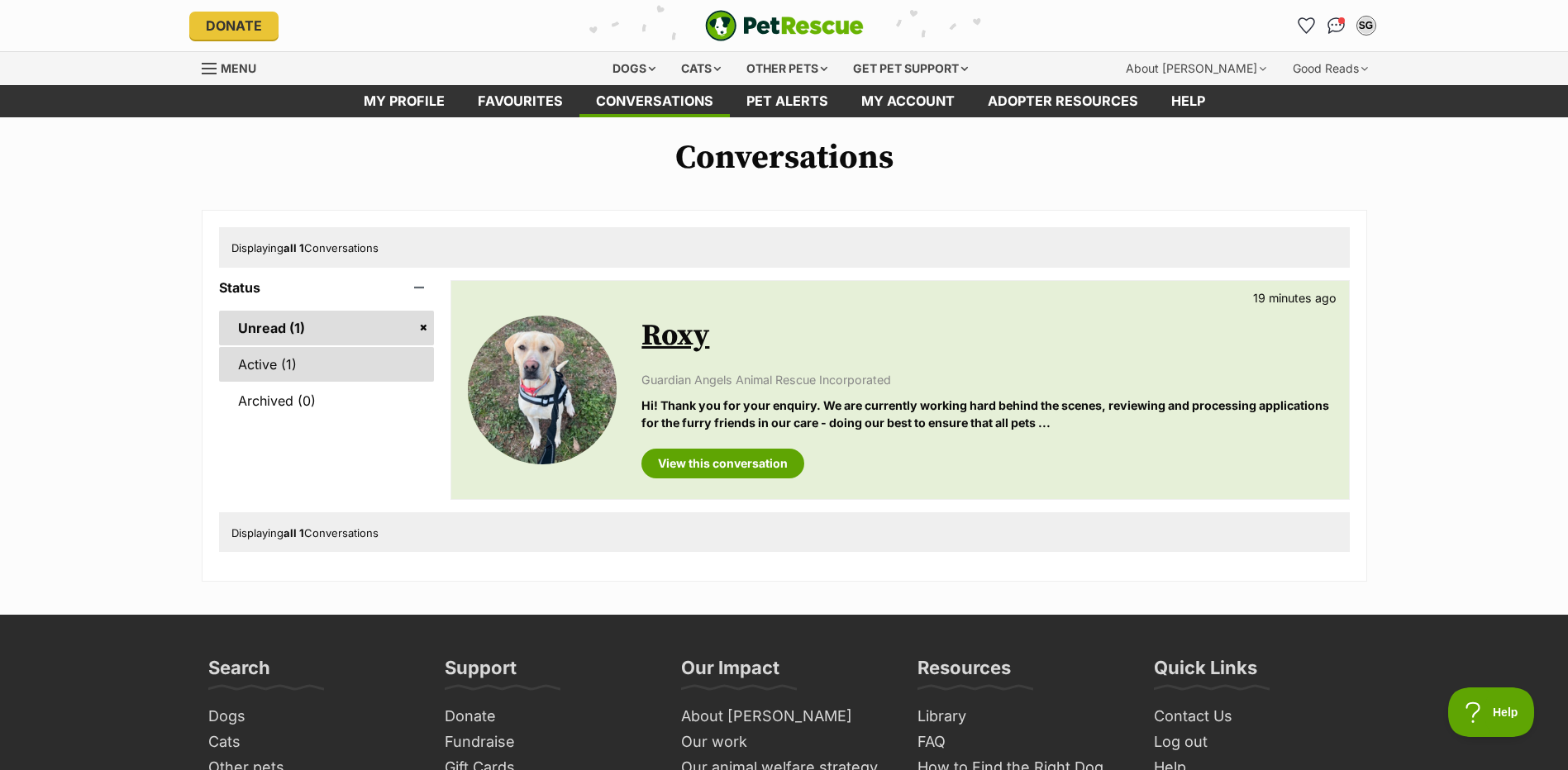
click at [333, 375] on link "Active (1)" at bounding box center [326, 364] width 215 height 34
